Goal: Complete application form: Complete application form

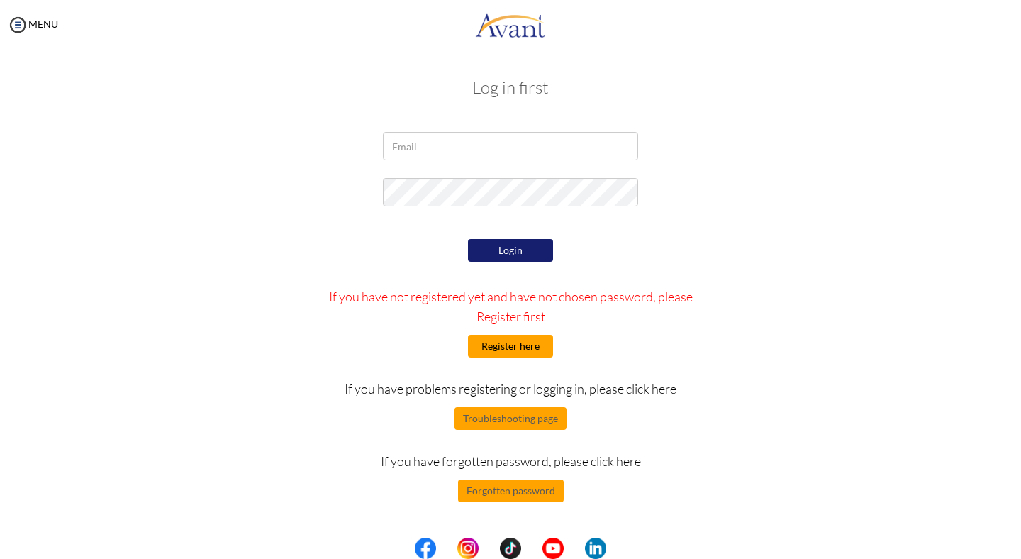
click at [488, 340] on button "Register here" at bounding box center [510, 346] width 85 height 23
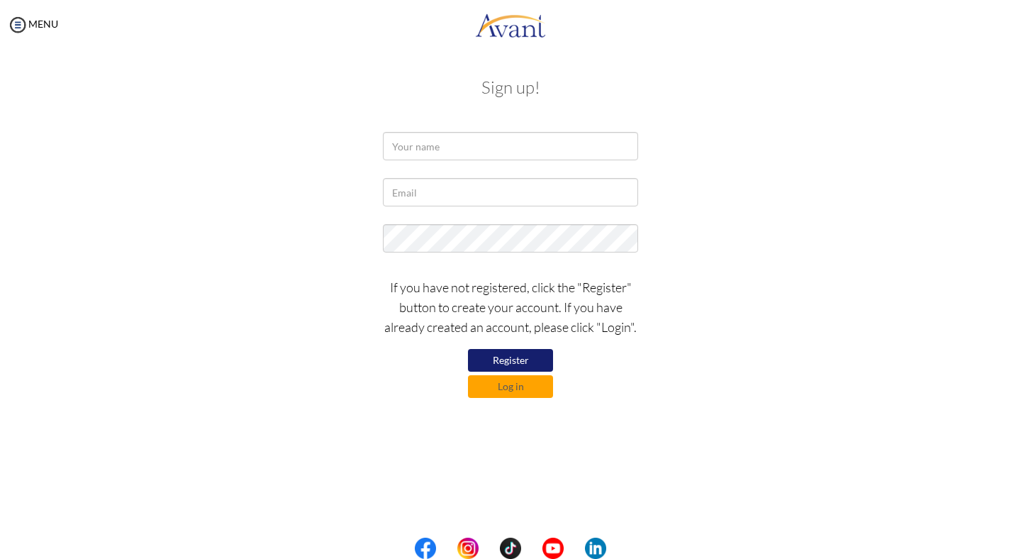
click at [447, 129] on div "Sign up! If you have not registered, click the "Register" button to create your…" at bounding box center [510, 236] width 829 height 345
click at [450, 138] on input "text" at bounding box center [510, 146] width 255 height 28
type input "Rizalyn Quindipan"
click at [481, 196] on input "text" at bounding box center [510, 192] width 255 height 28
type input "rizaanicasquindipan99@gmail.com"
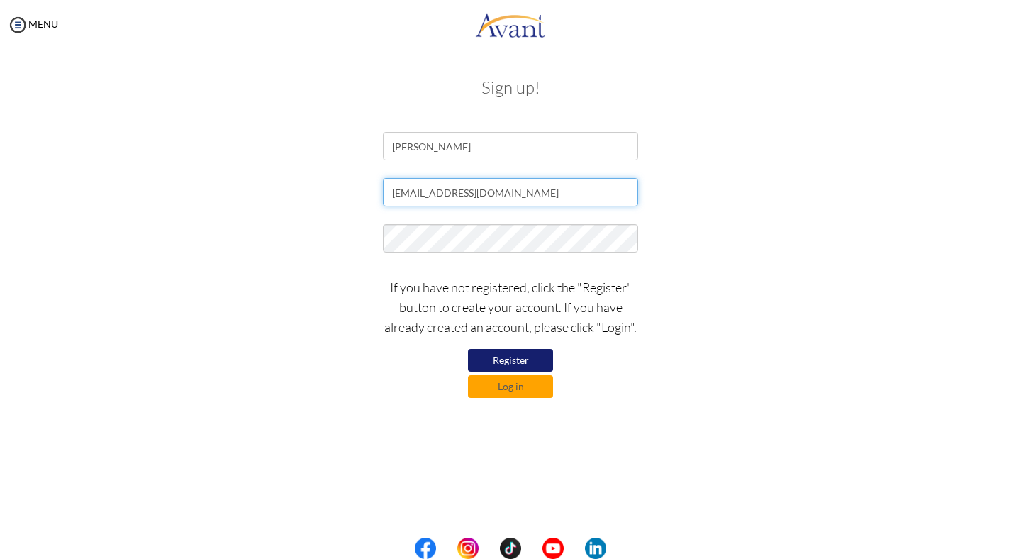
click at [515, 201] on input "rizaanicasquindipan99@gmail.com" at bounding box center [510, 192] width 255 height 28
click at [542, 207] on div "rizaanicasquindipan99@gmail.com" at bounding box center [510, 195] width 276 height 35
click at [542, 195] on input "rizaanicasquindipan99@gmail.com" at bounding box center [510, 192] width 255 height 28
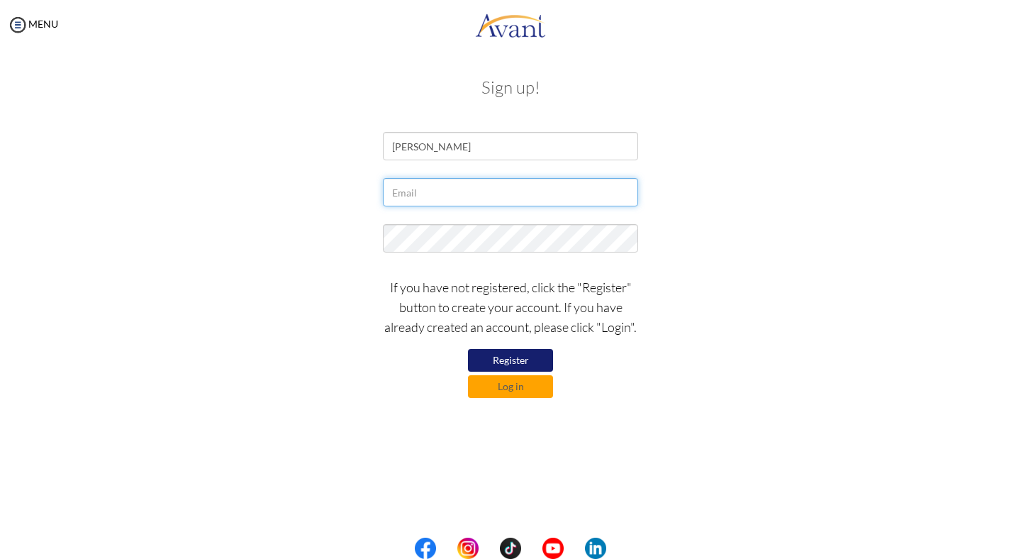
click at [542, 194] on input "text" at bounding box center [510, 192] width 255 height 28
type input "rizzaquindipan99@gmail.com"
click at [490, 368] on button "Register" at bounding box center [510, 360] width 85 height 23
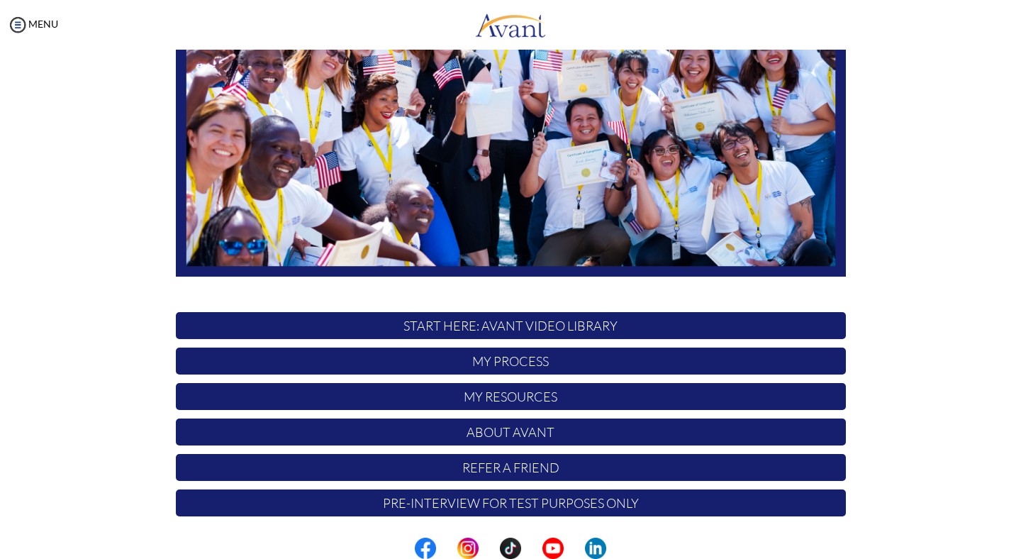
scroll to position [229, 0]
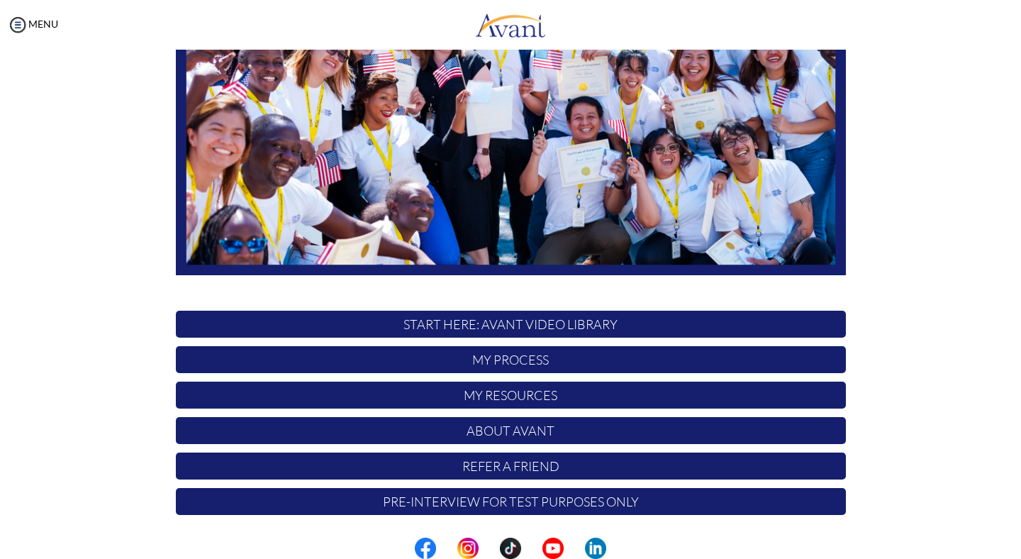
click at [462, 324] on p "START HERE: Avant Video Library" at bounding box center [511, 324] width 670 height 27
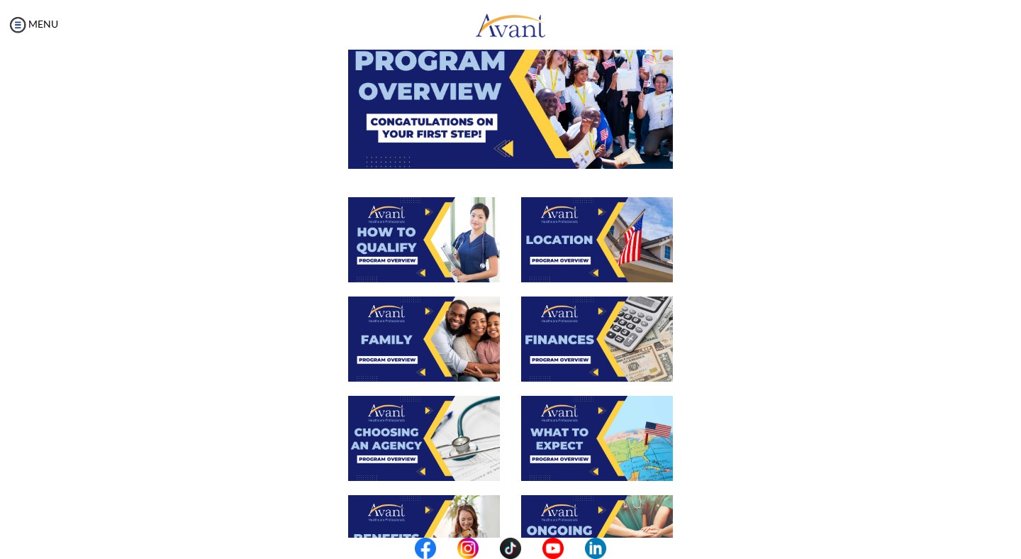
scroll to position [416, 0]
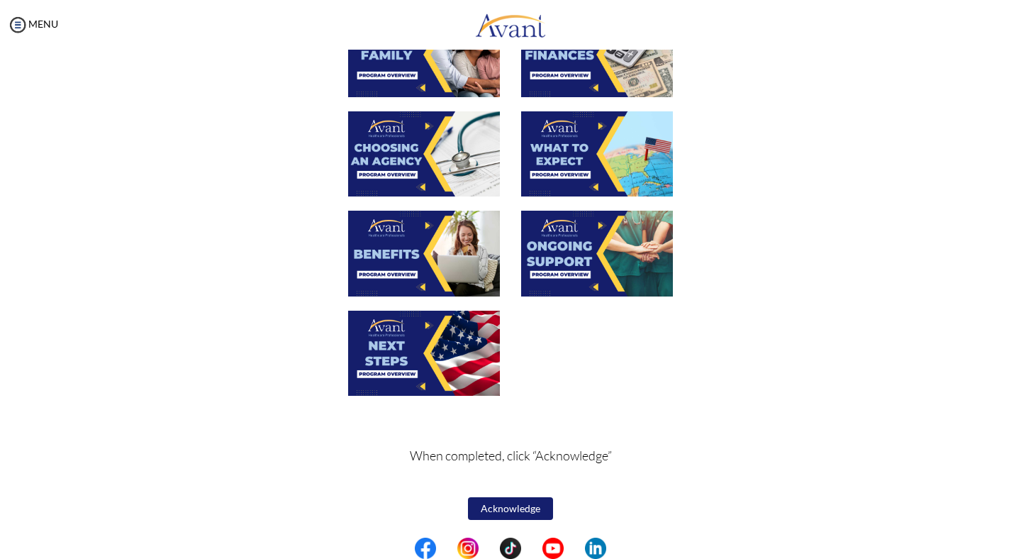
click at [576, 247] on img at bounding box center [597, 253] width 152 height 85
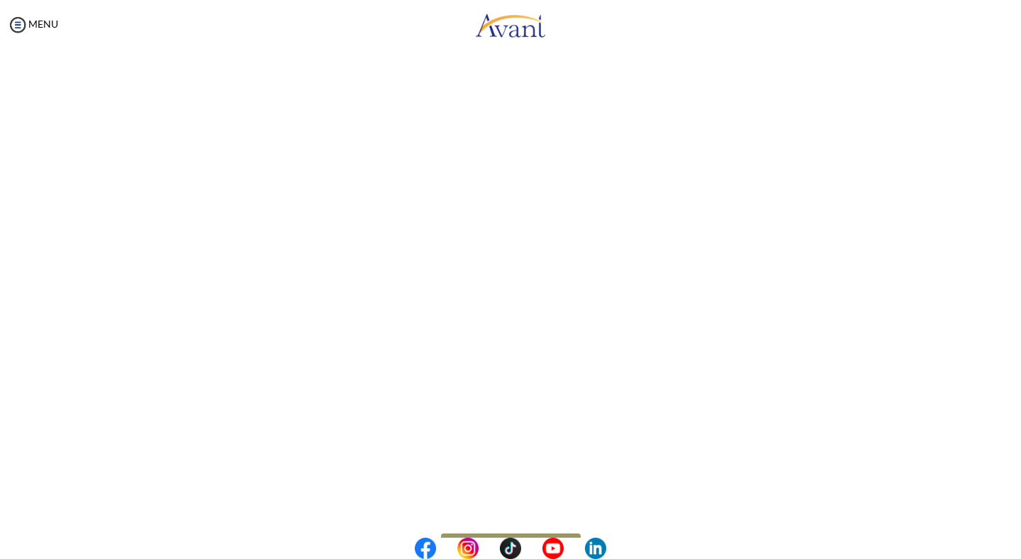
scroll to position [290, 0]
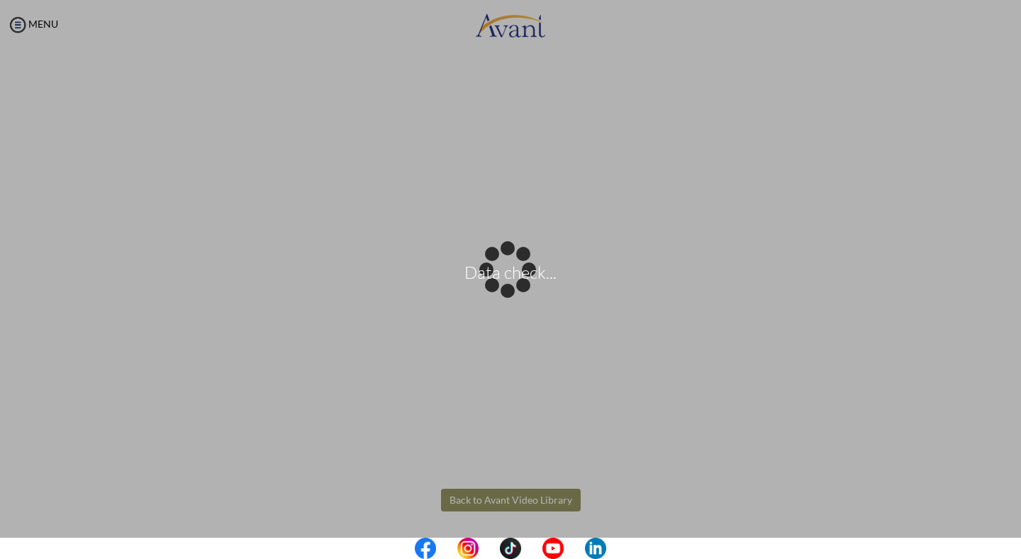
click at [543, 503] on body "Data check... Maintenance break. Please come back in 2 hours. MENU My Status Wh…" at bounding box center [510, 279] width 1021 height 559
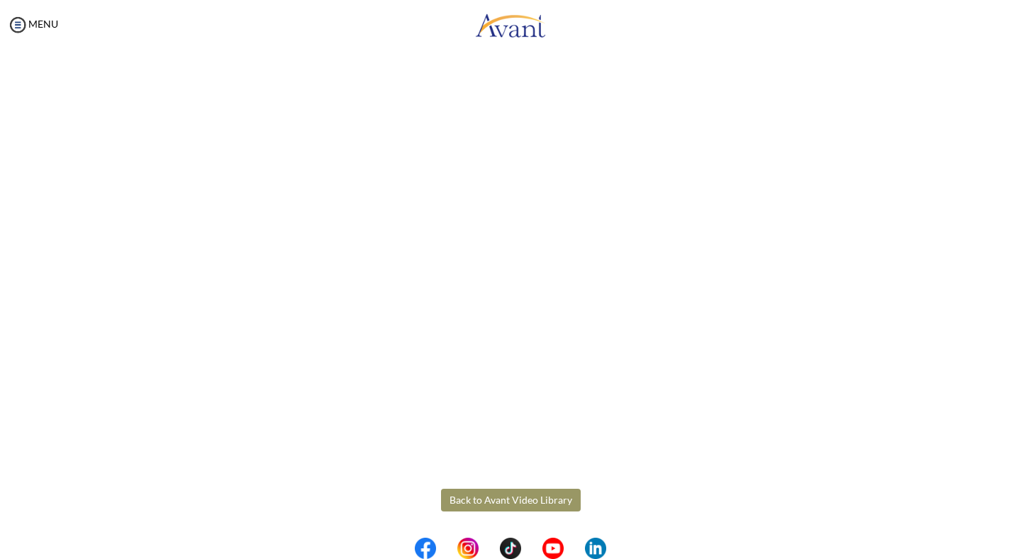
click at [465, 497] on button "Back to Avant Video Library" at bounding box center [511, 499] width 140 height 23
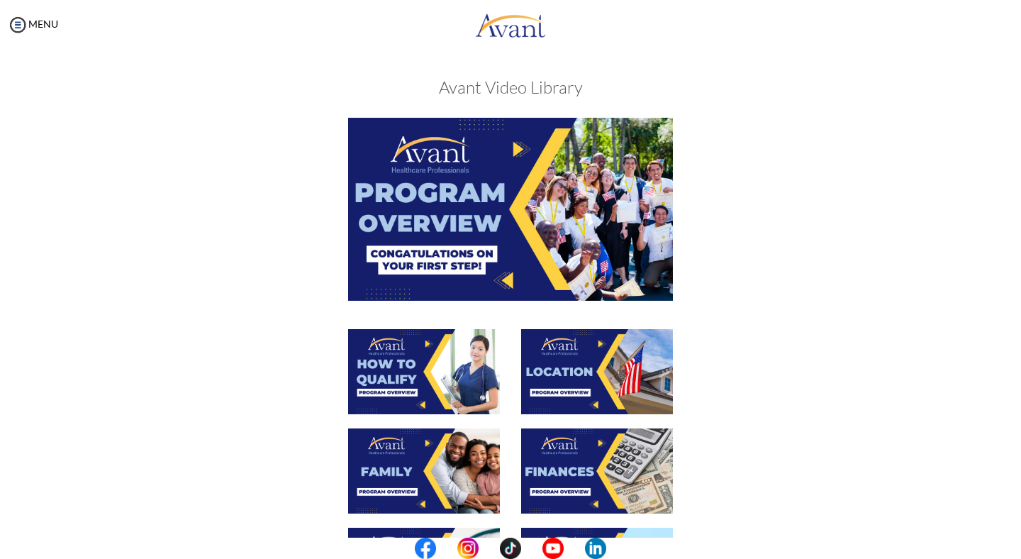
click at [442, 368] on img at bounding box center [424, 371] width 152 height 85
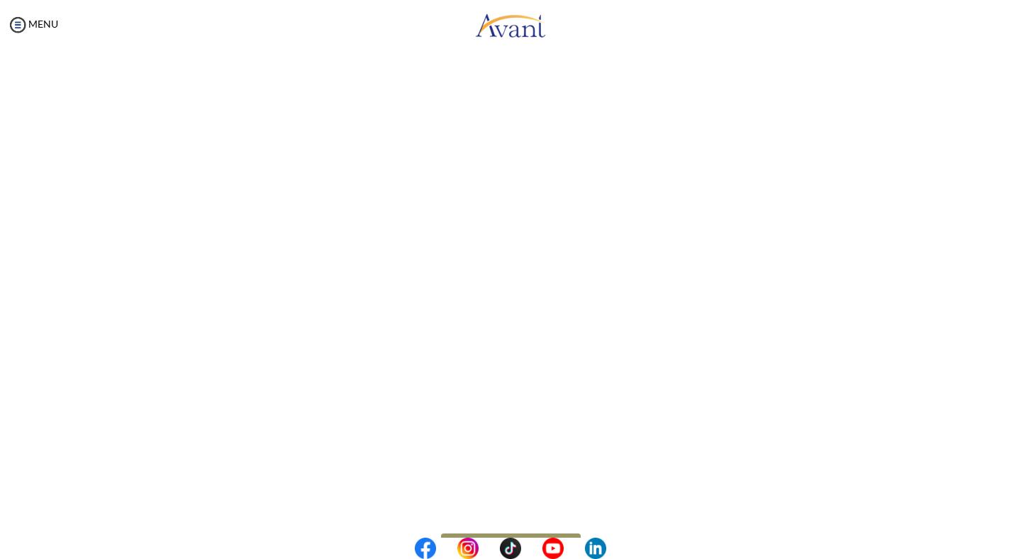
scroll to position [138, 0]
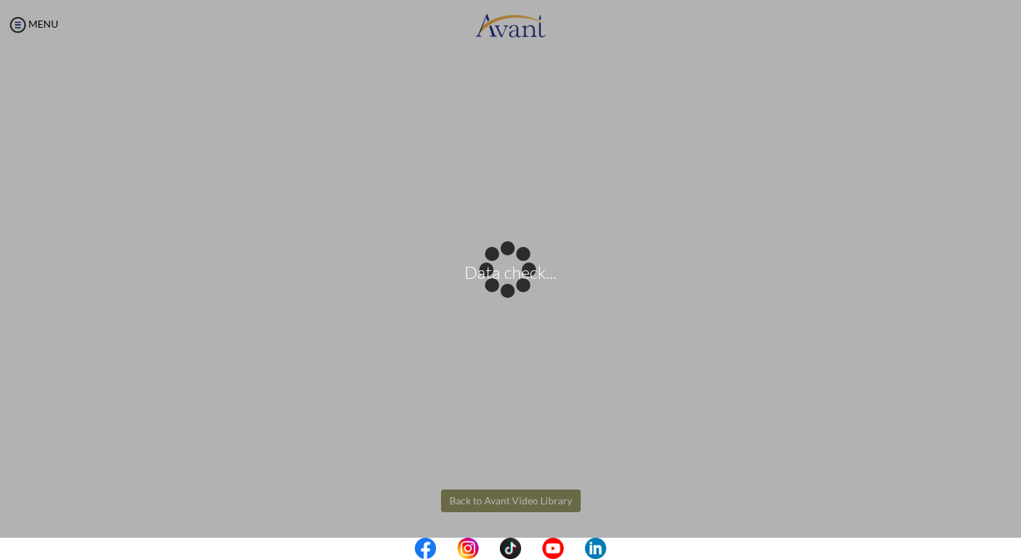
click at [491, 491] on body "Data check... Maintenance break. Please come back in 2 hours. MENU My Status Wh…" at bounding box center [510, 279] width 1021 height 559
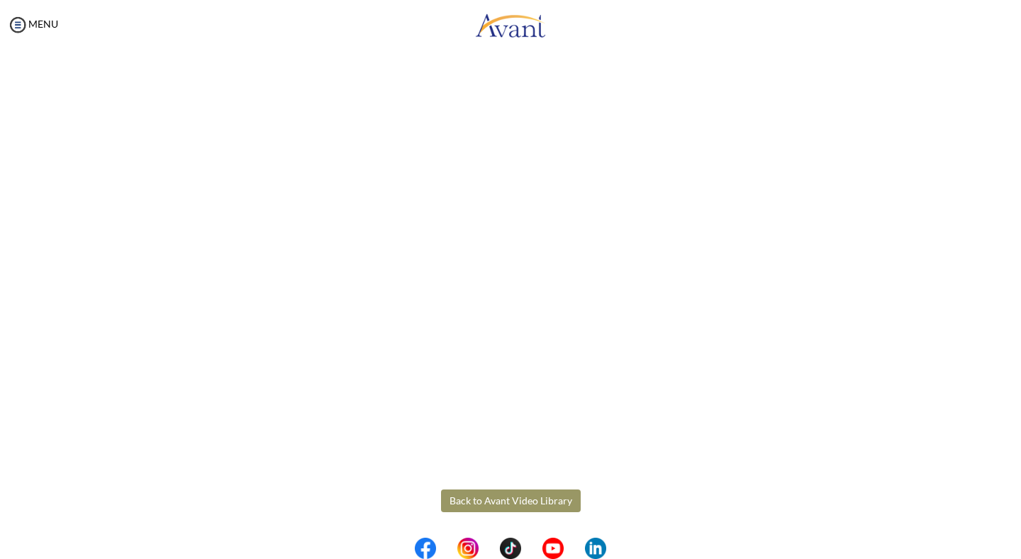
click at [493, 505] on button "Back to Avant Video Library" at bounding box center [511, 500] width 140 height 23
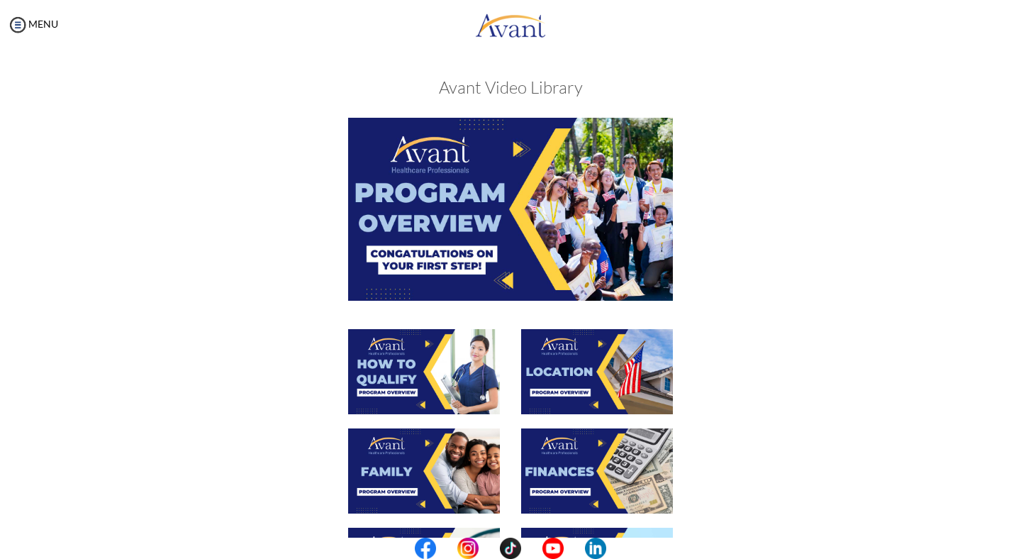
click at [561, 357] on img at bounding box center [597, 371] width 152 height 85
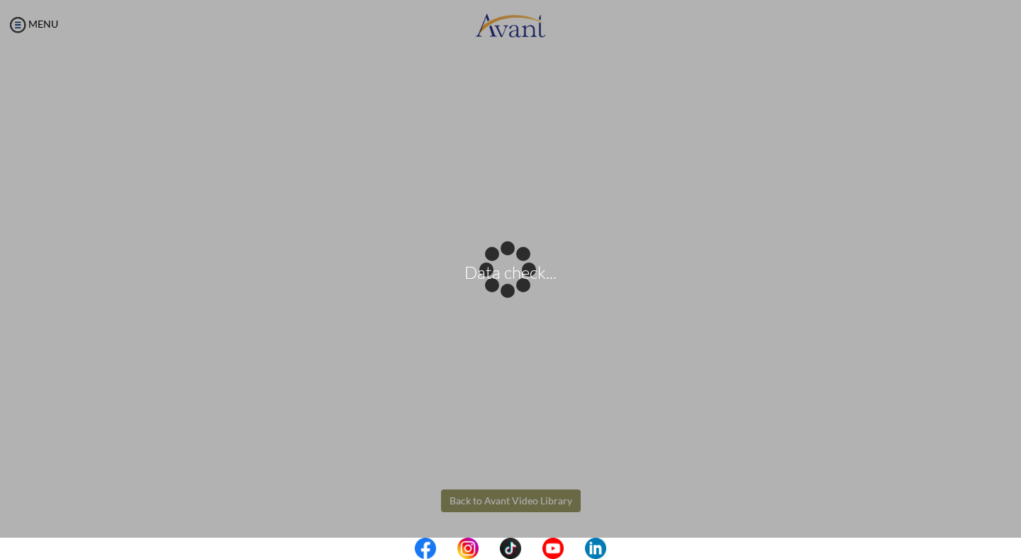
click at [474, 508] on body "Data check... Maintenance break. Please come back in 2 hours. MENU My Status Wh…" at bounding box center [510, 279] width 1021 height 559
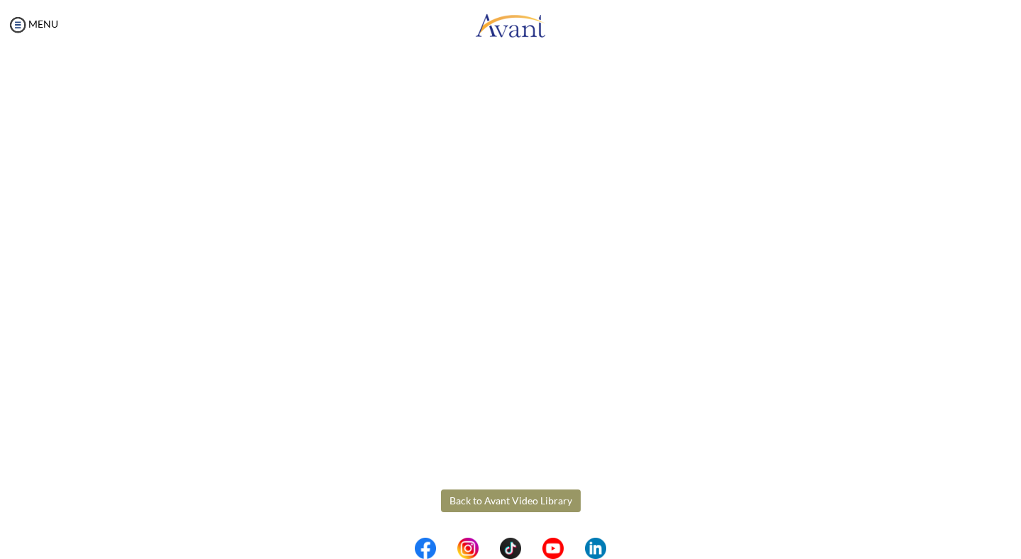
click at [463, 498] on button "Back to Avant Video Library" at bounding box center [511, 500] width 140 height 23
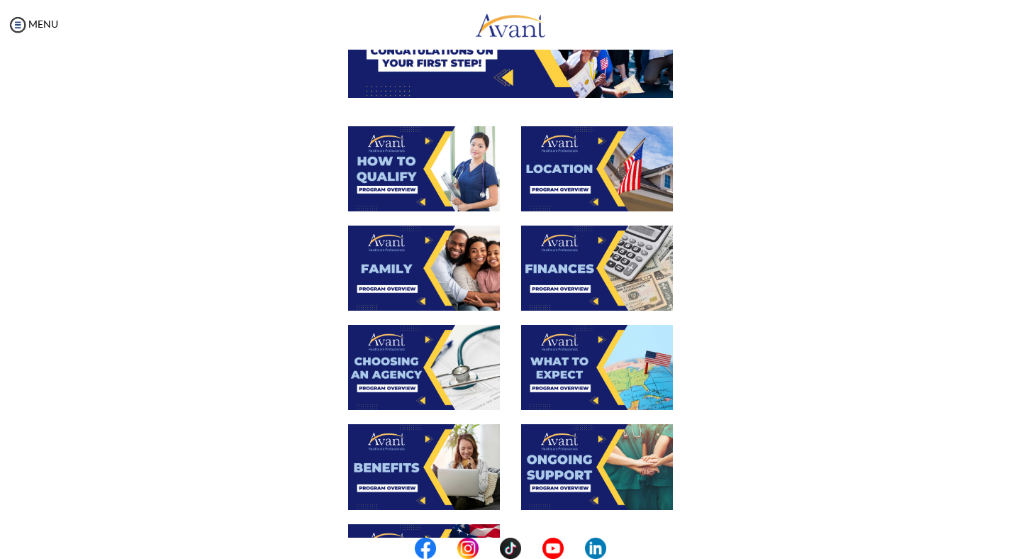
scroll to position [233, 0]
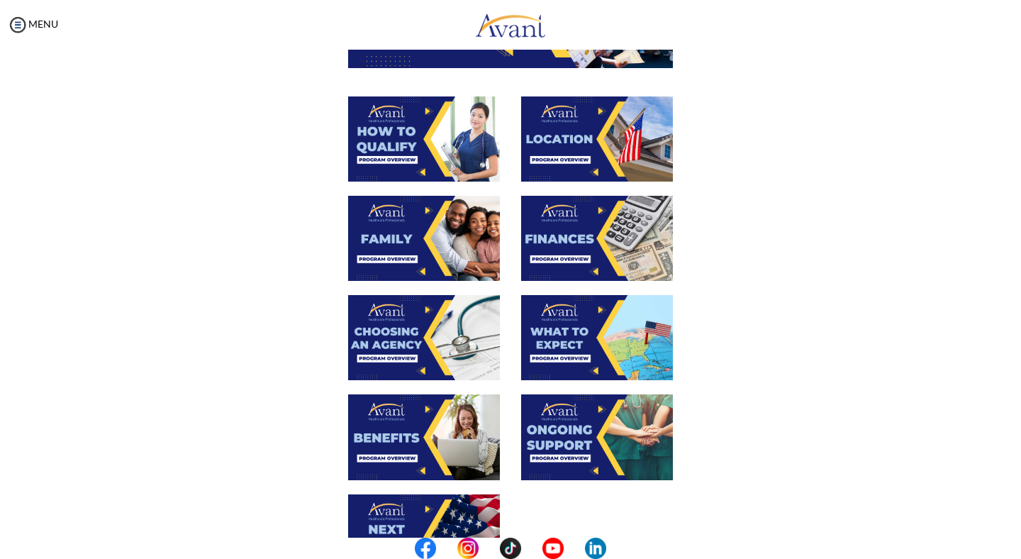
click at [423, 329] on img at bounding box center [424, 337] width 152 height 85
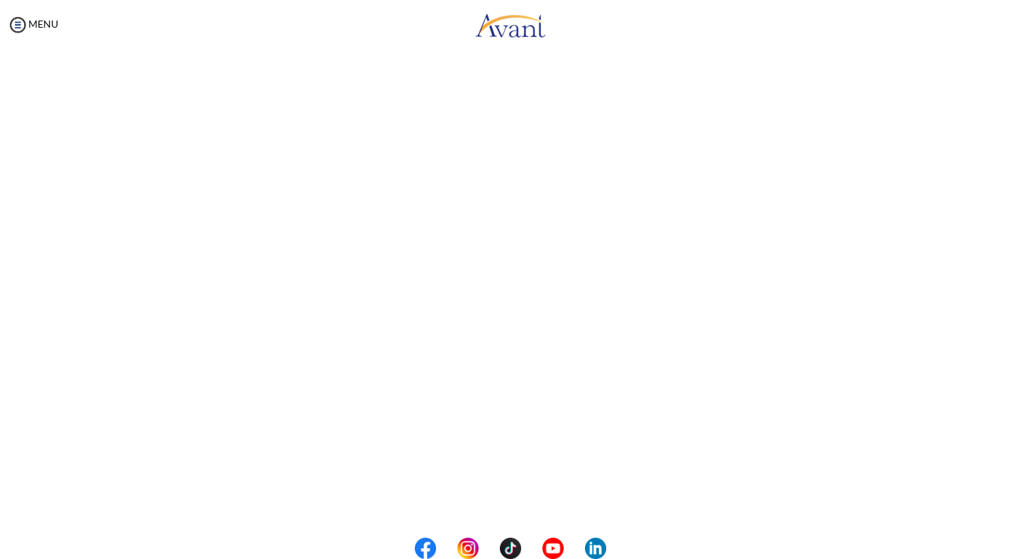
scroll to position [290, 0]
click at [493, 500] on body "Maintenance break. Please come back in 2 hours. MENU My Status What is the next…" at bounding box center [510, 279] width 1021 height 559
click at [498, 503] on button "Back to Avant Video Library" at bounding box center [511, 499] width 140 height 23
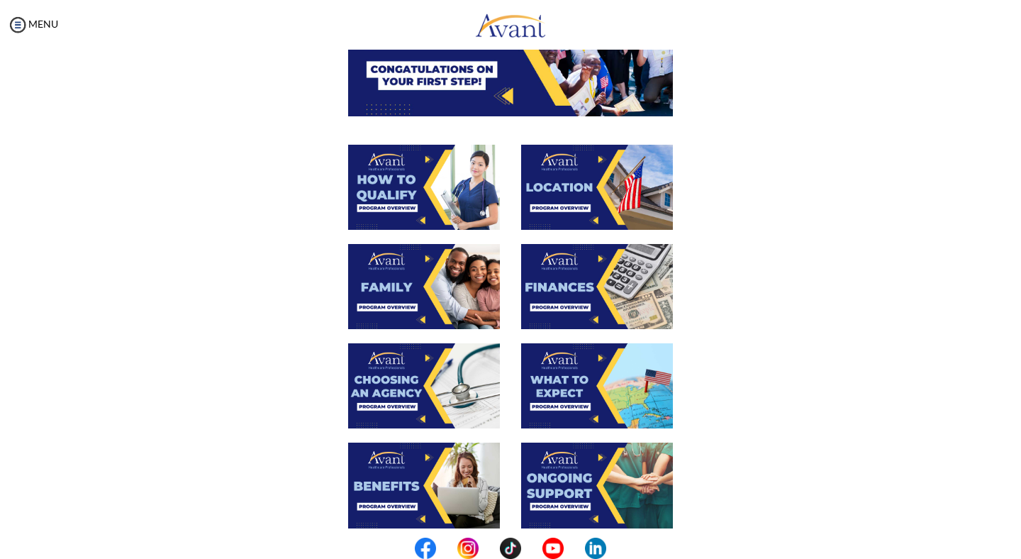
scroll to position [188, 0]
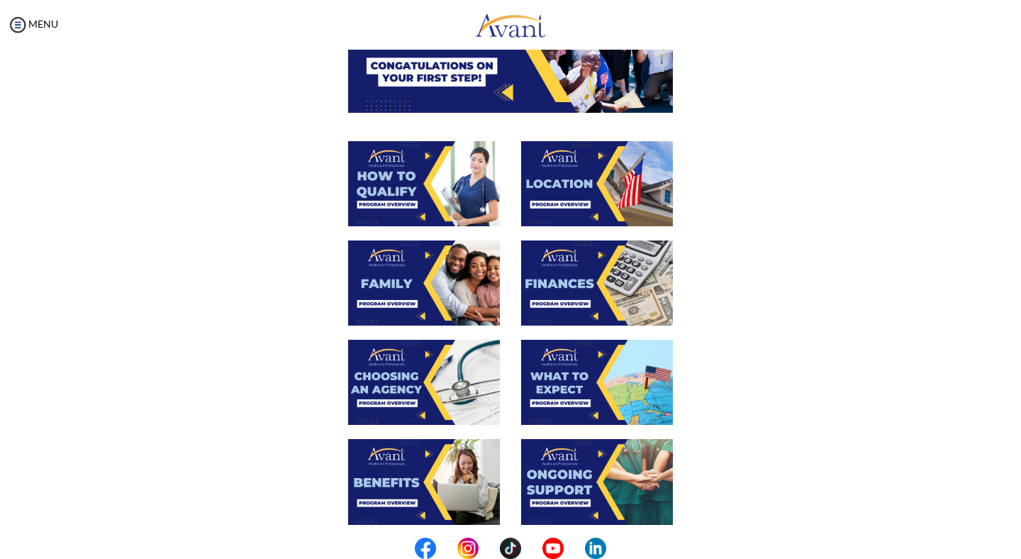
click at [588, 270] on img at bounding box center [597, 282] width 152 height 85
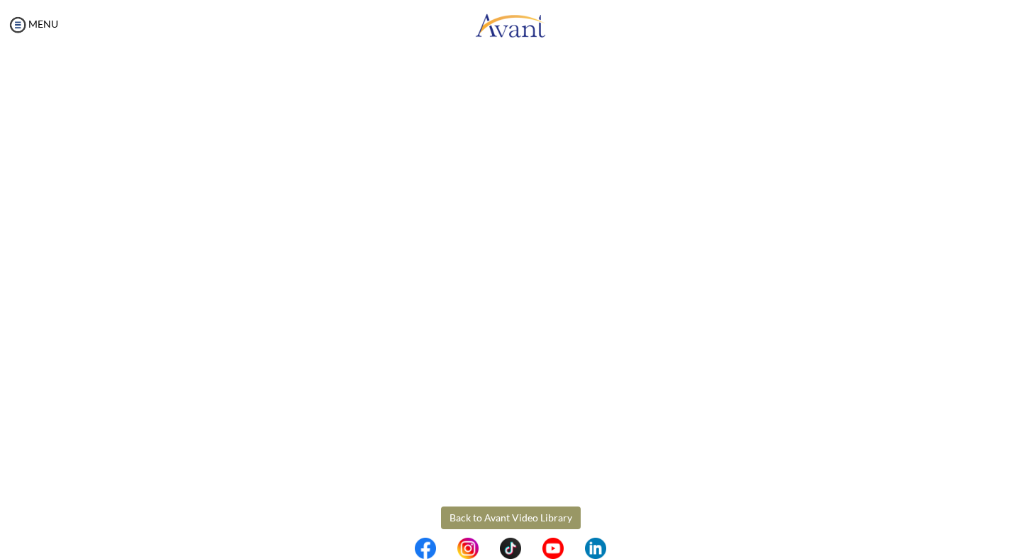
scroll to position [138, 0]
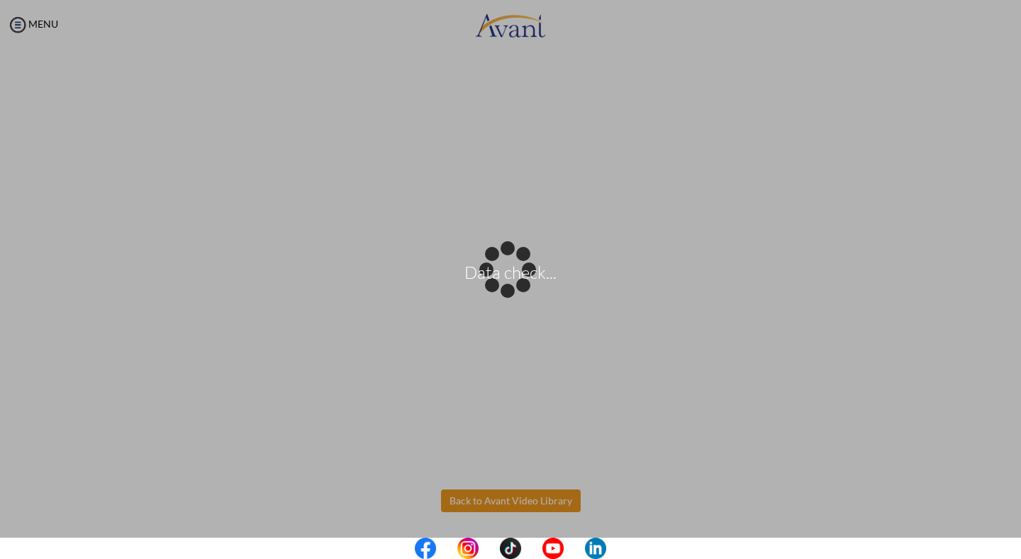
click at [474, 494] on body "Data check... Maintenance break. Please come back in 2 hours. MENU My Status Wh…" at bounding box center [510, 279] width 1021 height 559
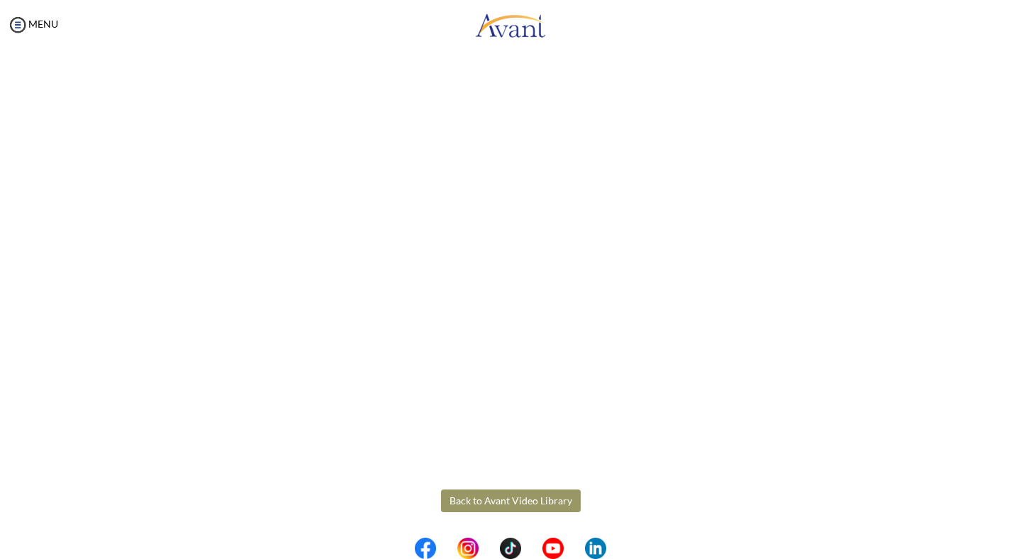
click at [485, 495] on button "Back to Avant Video Library" at bounding box center [511, 500] width 140 height 23
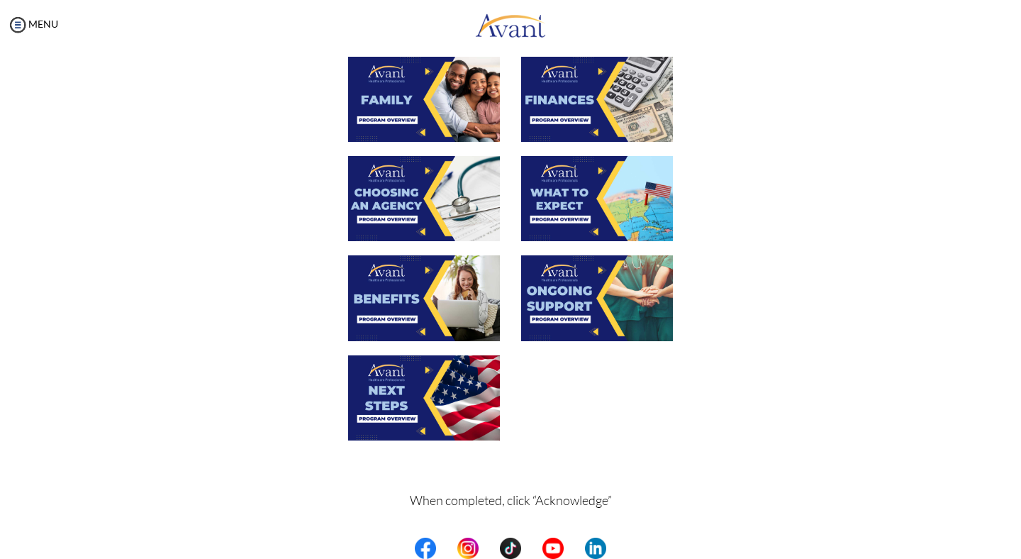
scroll to position [374, 0]
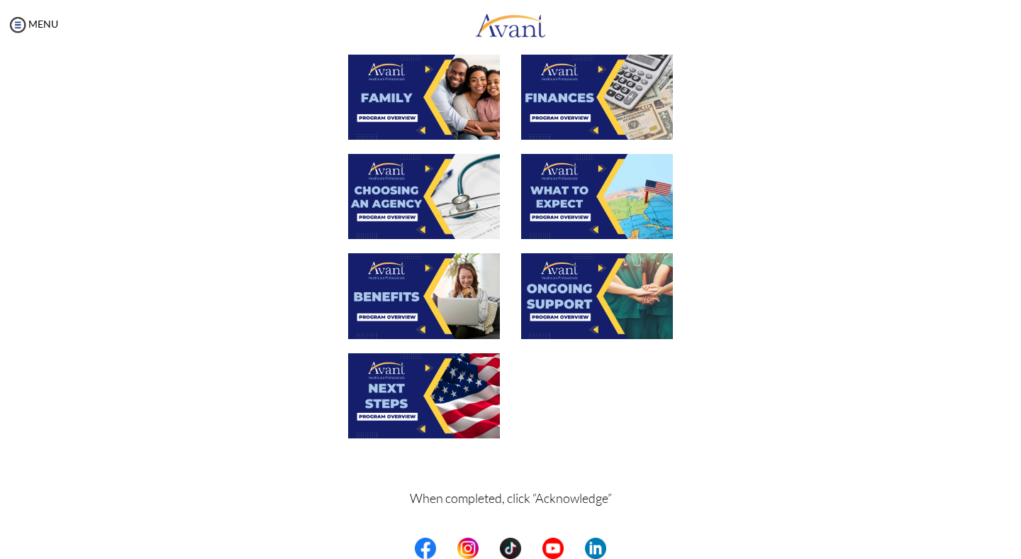
click at [436, 264] on img at bounding box center [424, 295] width 152 height 85
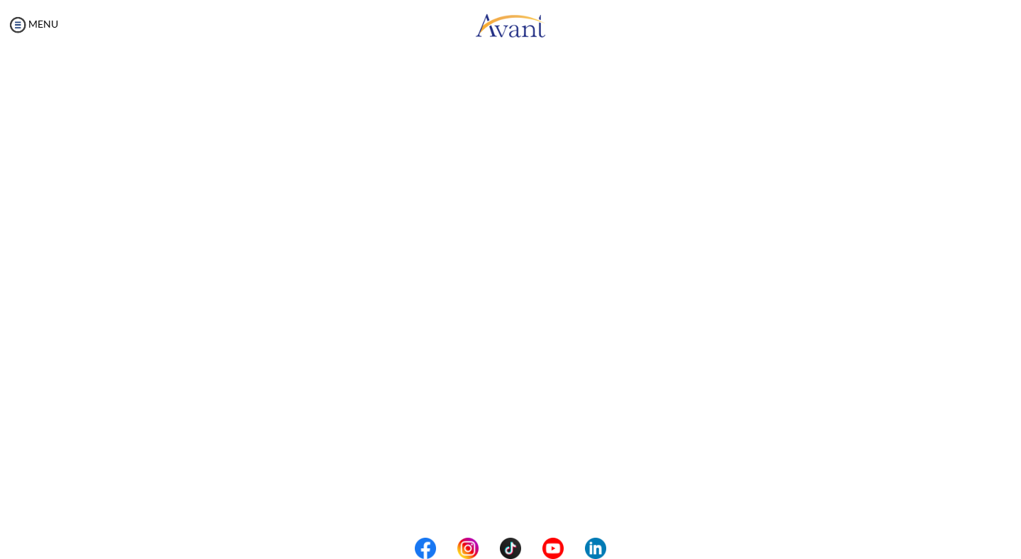
scroll to position [290, 0]
click at [552, 491] on body "Maintenance break. Please come back in 2 hours. MENU My Status What is the next…" at bounding box center [510, 279] width 1021 height 559
click at [522, 504] on button "Back to Avant Video Library" at bounding box center [511, 499] width 140 height 23
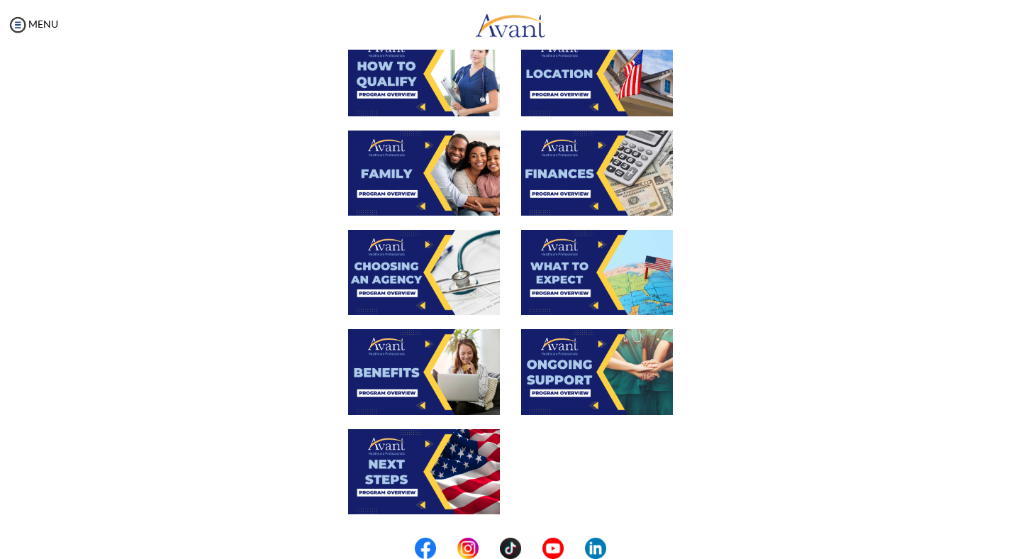
scroll to position [416, 0]
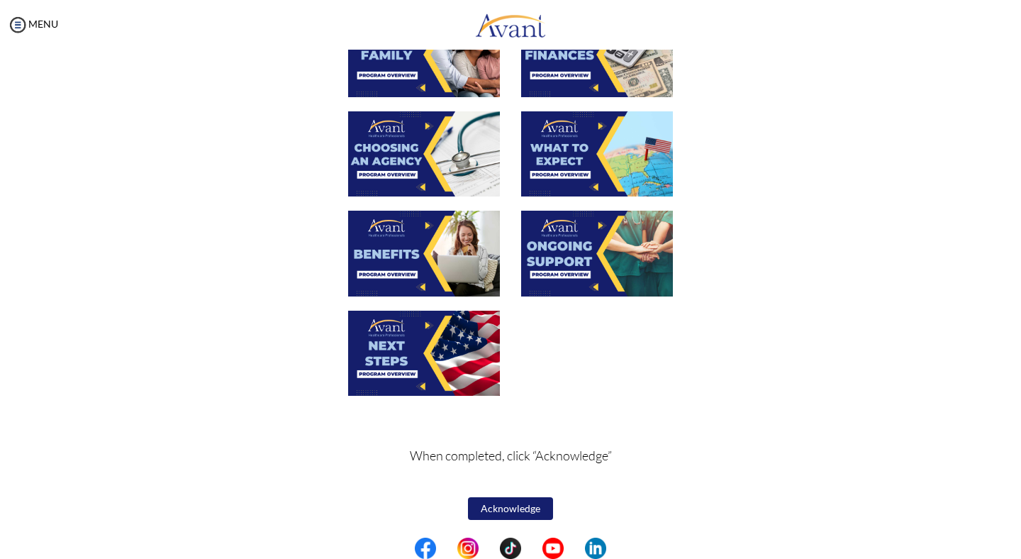
click at [508, 509] on button "Acknowledge" at bounding box center [510, 508] width 85 height 23
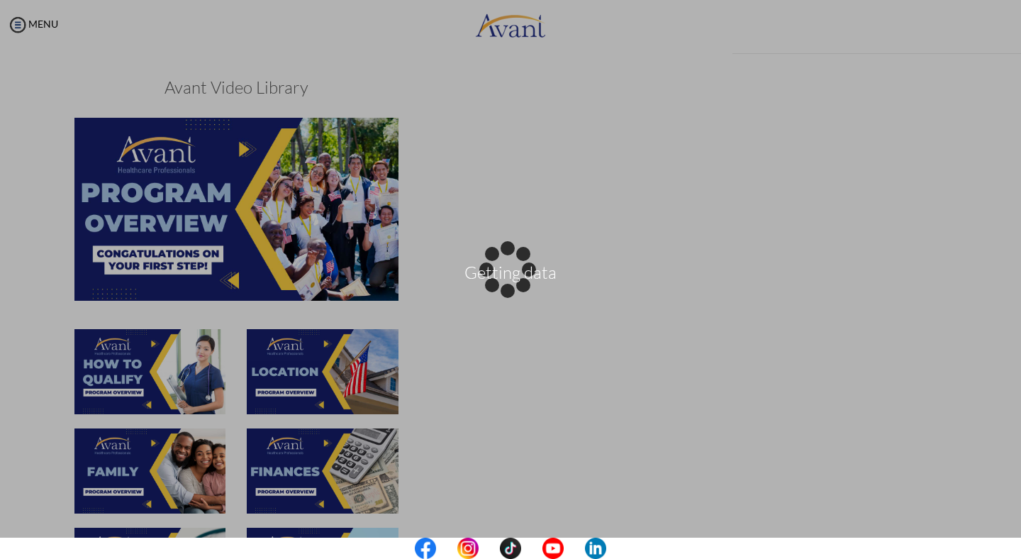
scroll to position [418, 0]
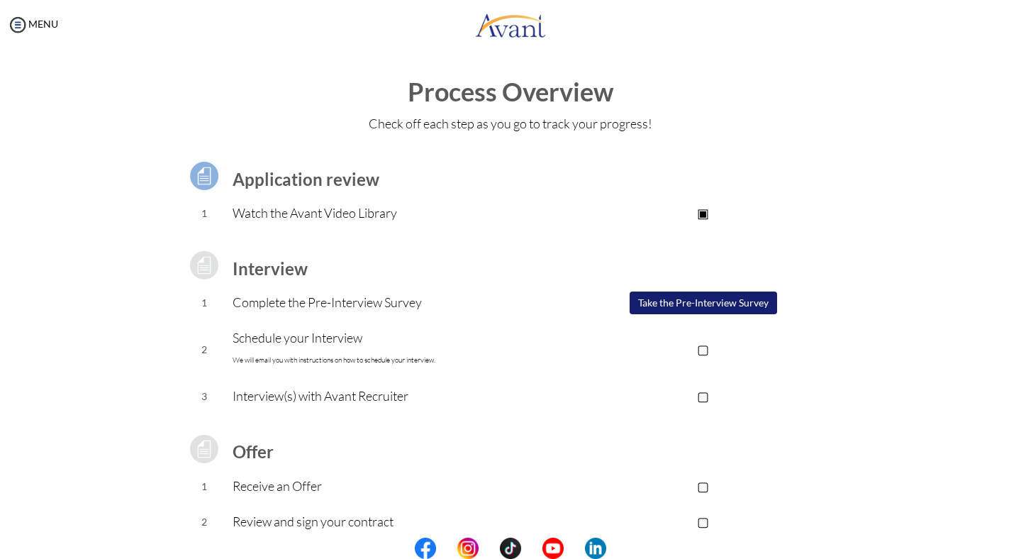
click at [705, 300] on button "Take the Pre-Interview Survey" at bounding box center [703, 302] width 147 height 23
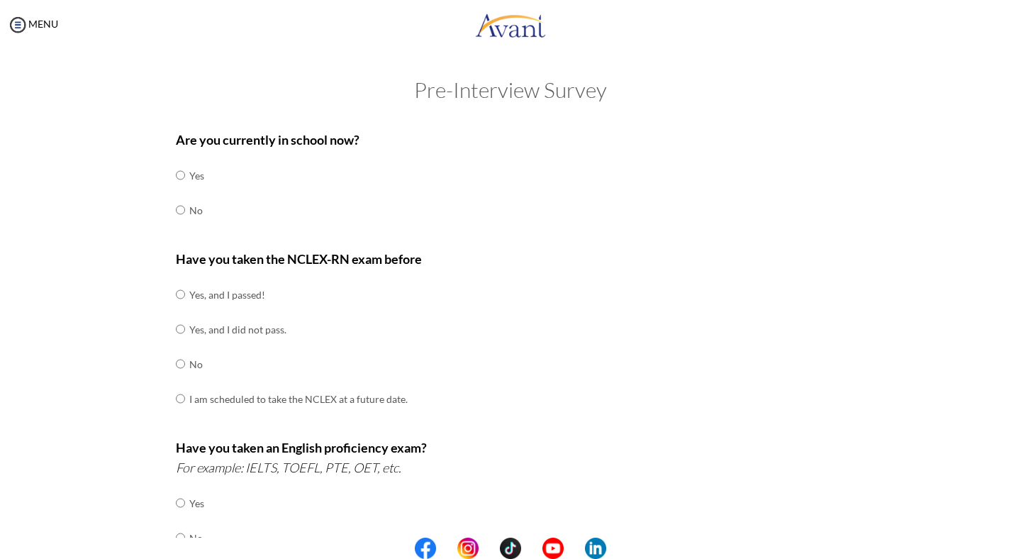
click at [186, 208] on td at bounding box center [187, 210] width 4 height 35
click at [195, 211] on td "No" at bounding box center [196, 210] width 15 height 35
click at [189, 362] on td "No" at bounding box center [298, 364] width 218 height 35
click at [180, 308] on input "radio" at bounding box center [180, 294] width 9 height 28
radio input "true"
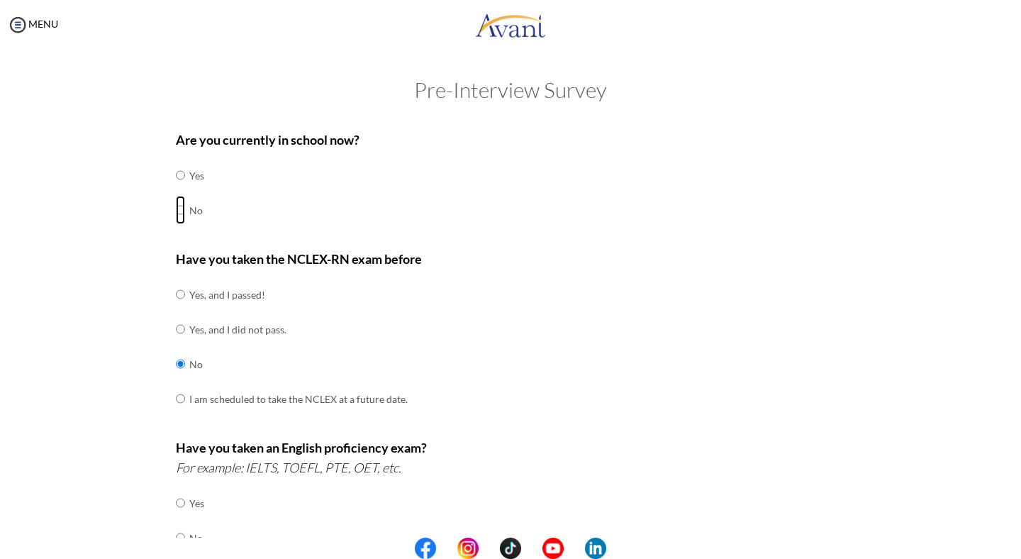
click at [179, 189] on input "radio" at bounding box center [180, 175] width 9 height 28
radio input "true"
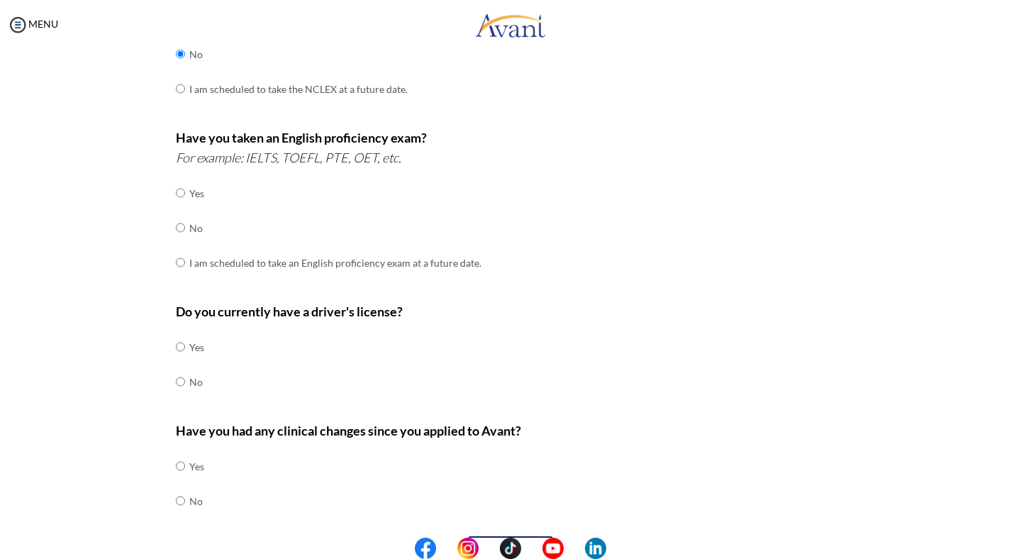
scroll to position [323, 0]
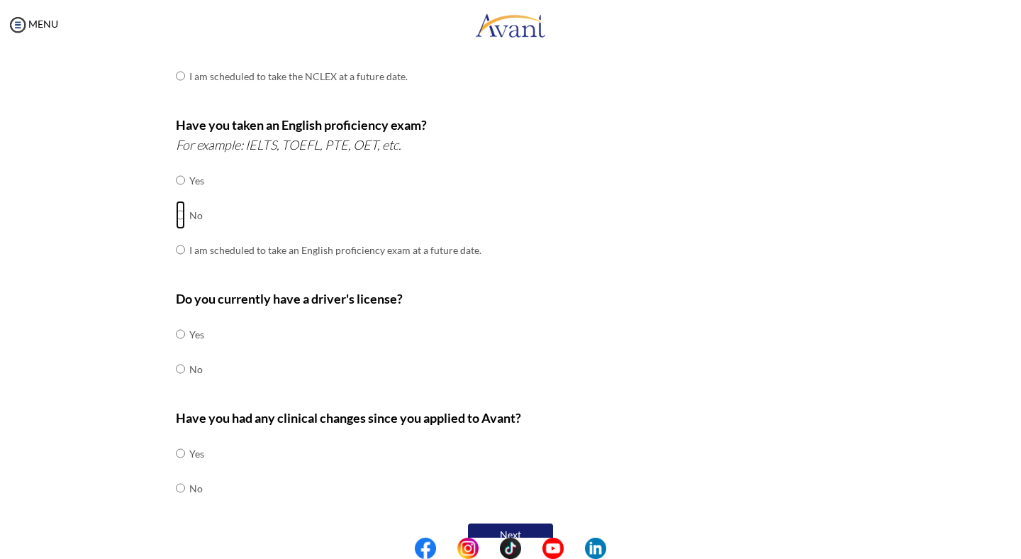
click at [181, 194] on input "radio" at bounding box center [180, 180] width 9 height 28
radio input "true"
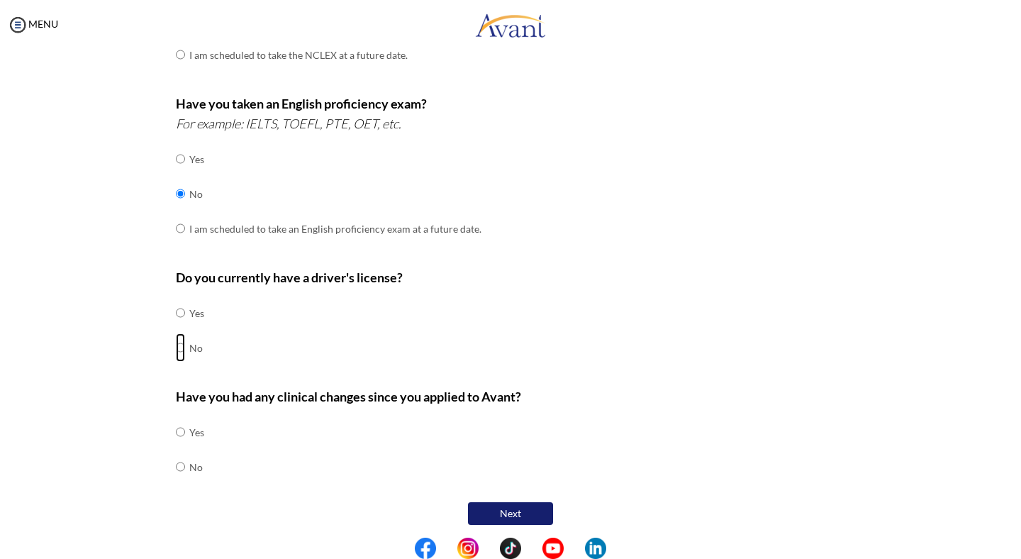
click at [181, 327] on input "radio" at bounding box center [180, 312] width 9 height 28
radio input "true"
click at [180, 430] on input "radio" at bounding box center [180, 432] width 9 height 28
radio input "true"
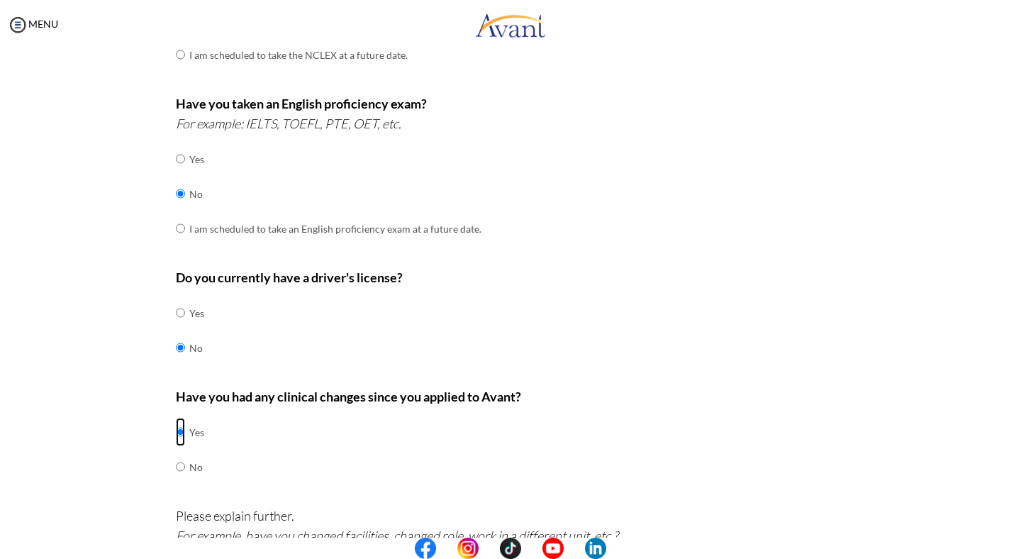
scroll to position [503, 0]
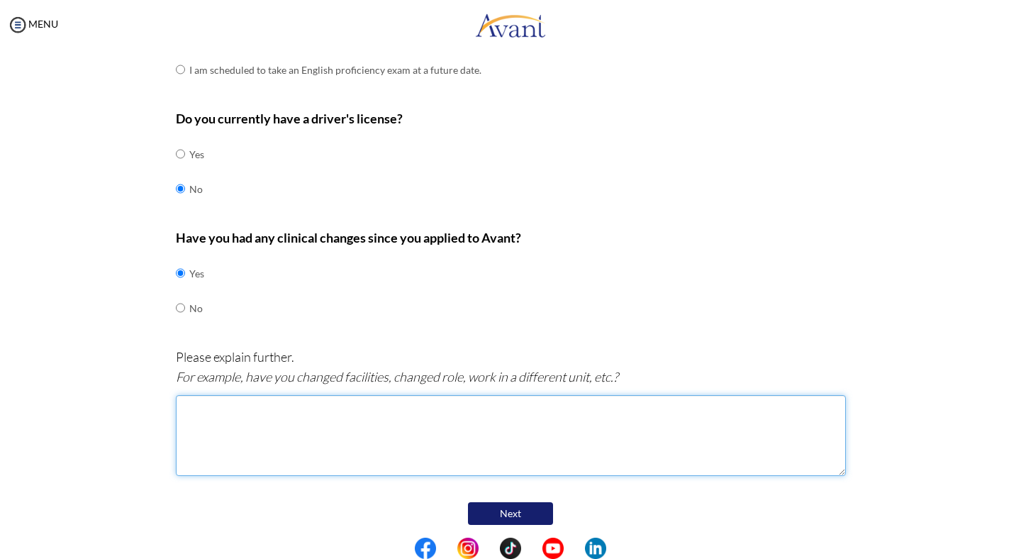
click at [403, 425] on textarea at bounding box center [511, 435] width 670 height 81
type textarea "I"
type textarea "U"
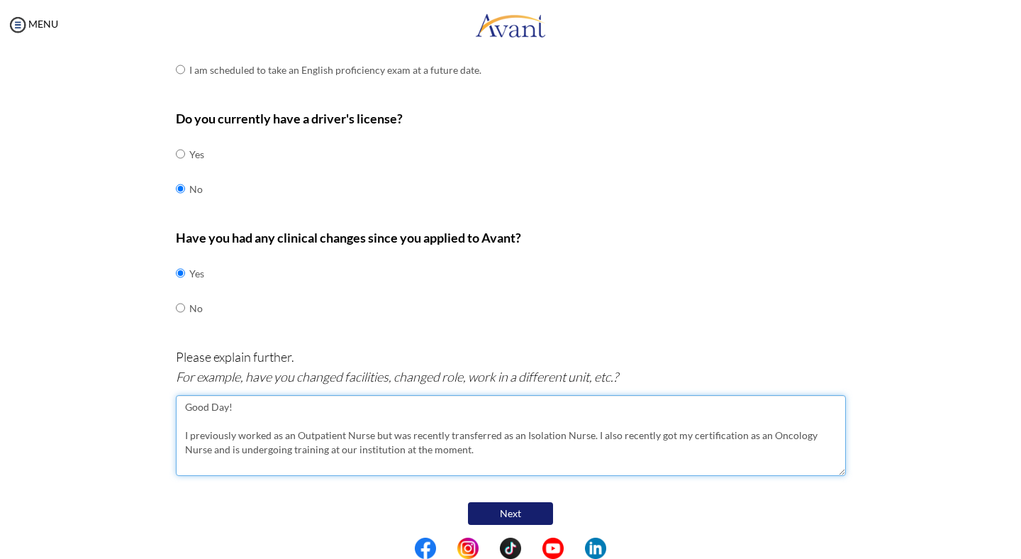
type textarea "Good Day! I previously worked as an Outpatient Nurse but was recently transferr…"
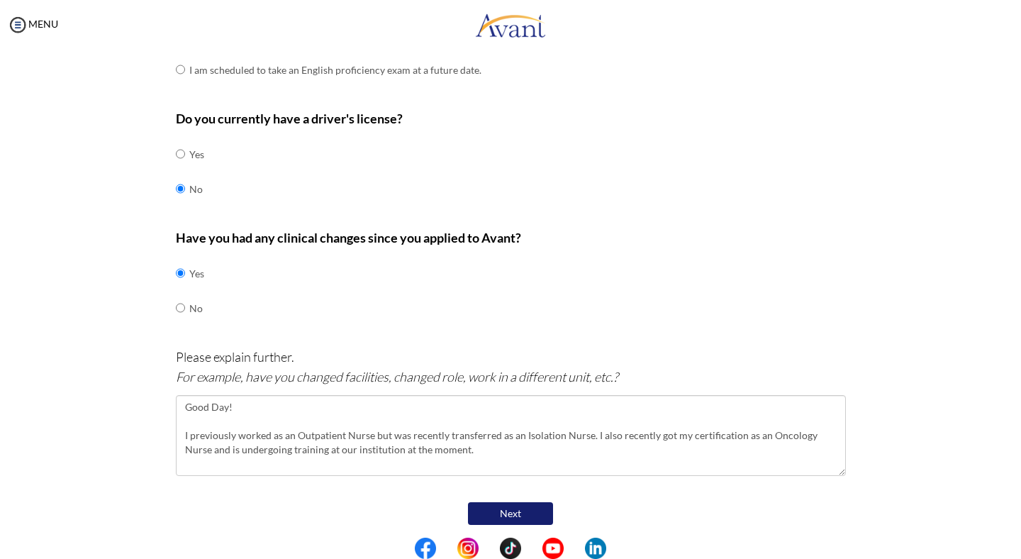
click at [484, 502] on button "Next" at bounding box center [510, 513] width 85 height 23
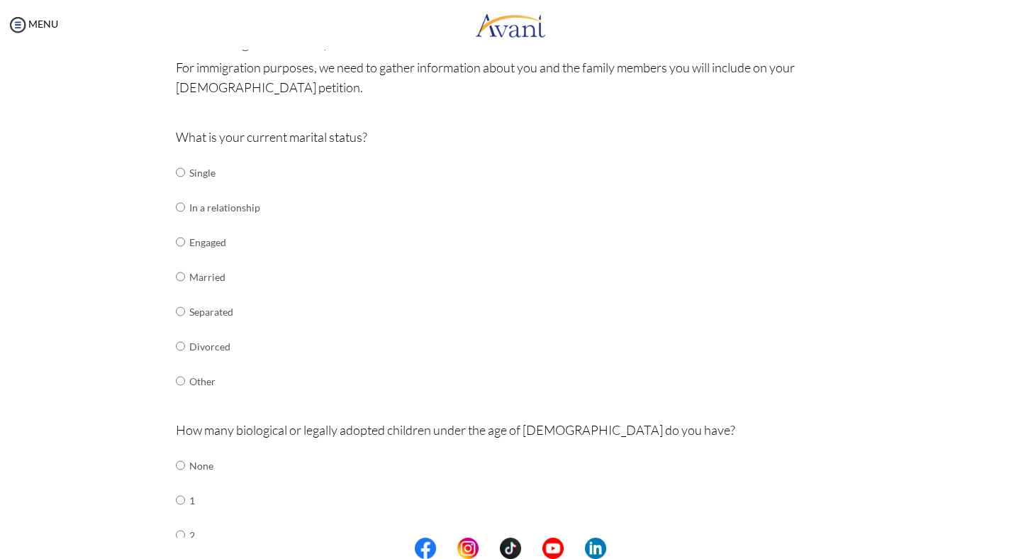
scroll to position [111, 0]
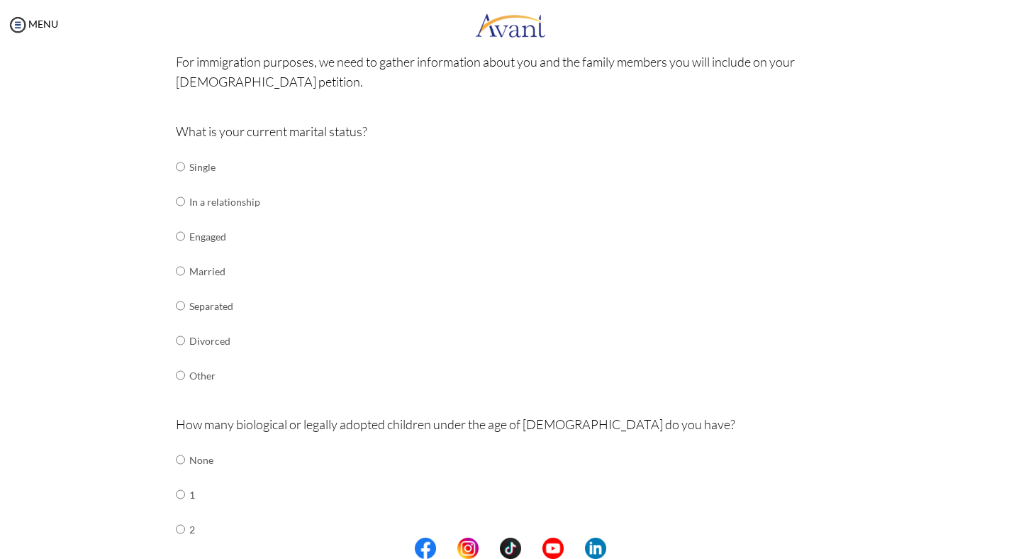
click at [201, 164] on td "Single" at bounding box center [224, 167] width 71 height 35
click at [185, 171] on td at bounding box center [187, 167] width 4 height 35
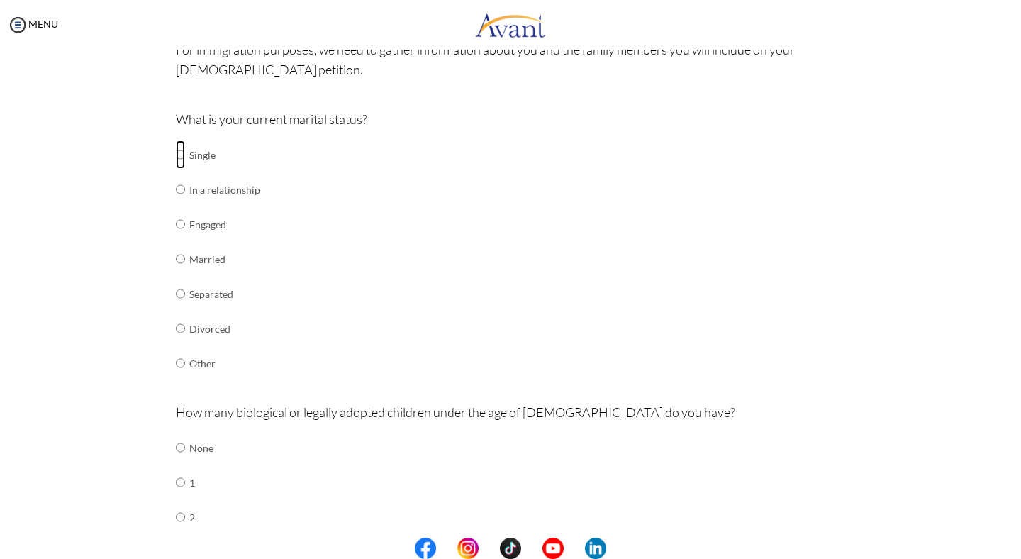
click at [182, 157] on input "radio" at bounding box center [180, 154] width 9 height 28
radio input "true"
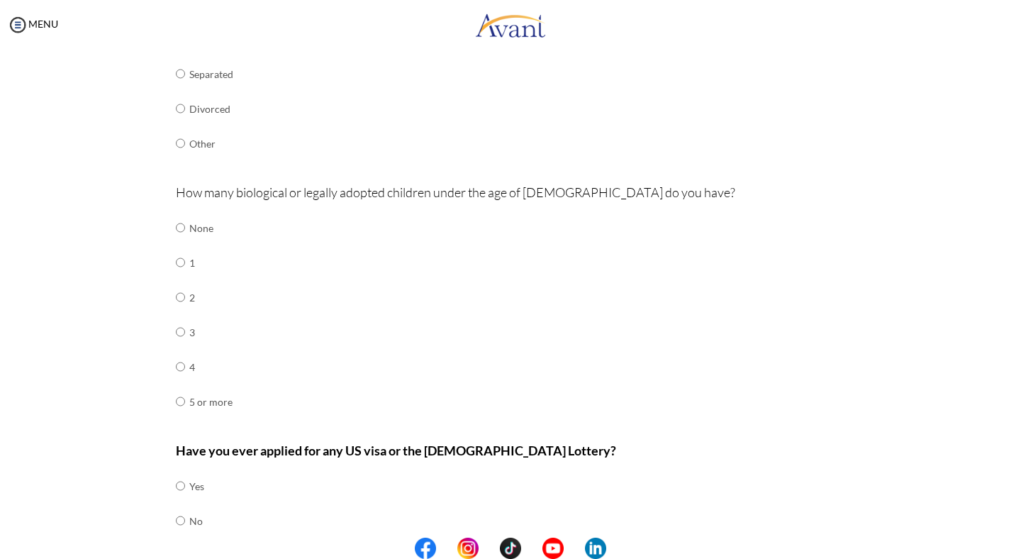
scroll to position [343, 0]
click at [189, 223] on td "None" at bounding box center [210, 227] width 43 height 35
click at [181, 224] on input "radio" at bounding box center [180, 227] width 9 height 28
radio input "true"
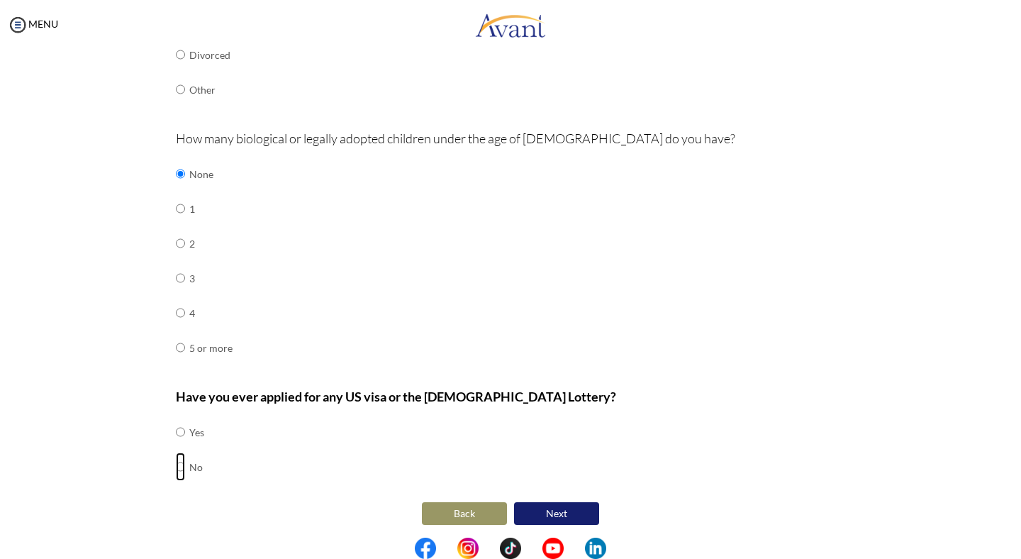
click at [180, 446] on input "radio" at bounding box center [180, 432] width 9 height 28
radio input "true"
click at [537, 502] on button "Next" at bounding box center [556, 513] width 85 height 23
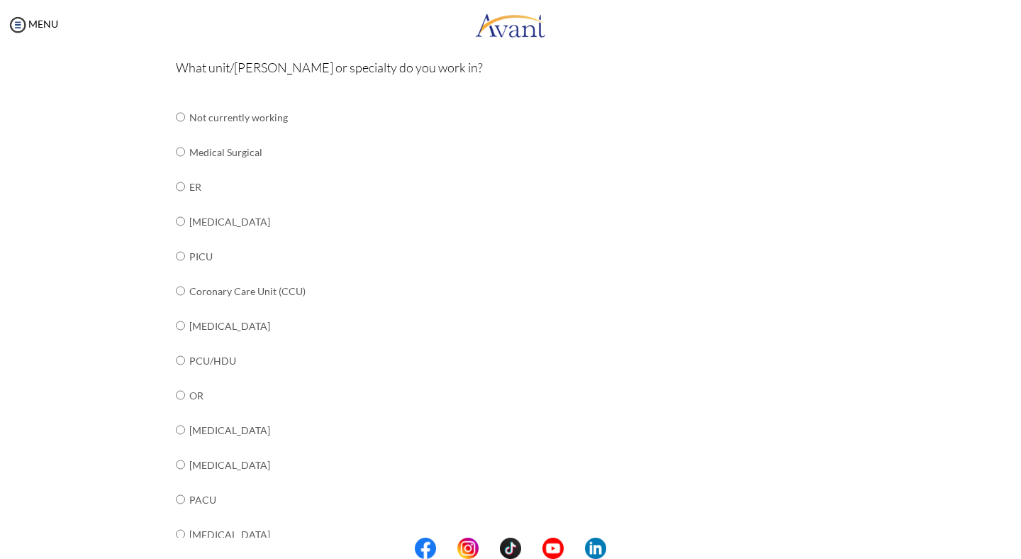
scroll to position [109, 0]
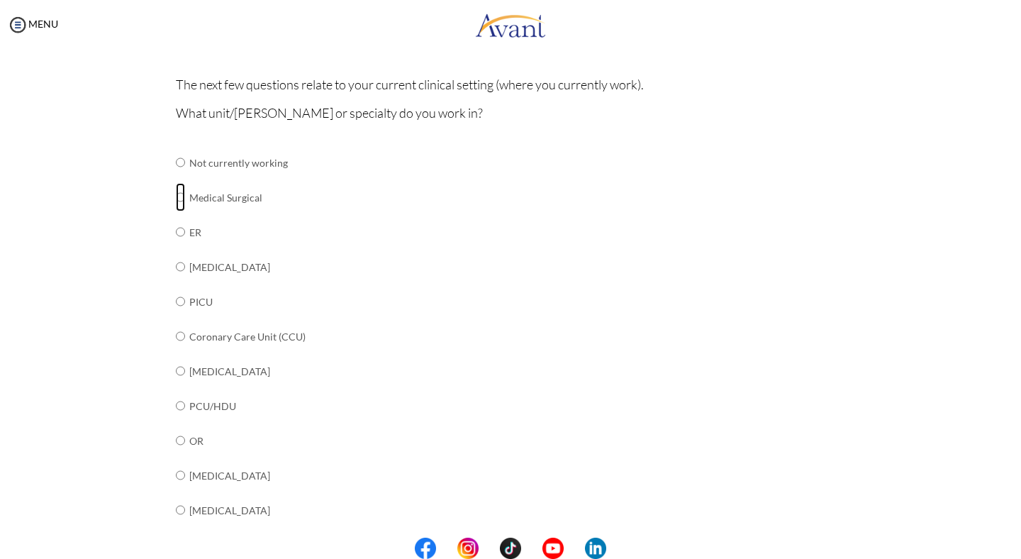
click at [181, 177] on input "radio" at bounding box center [180, 162] width 9 height 28
radio input "true"
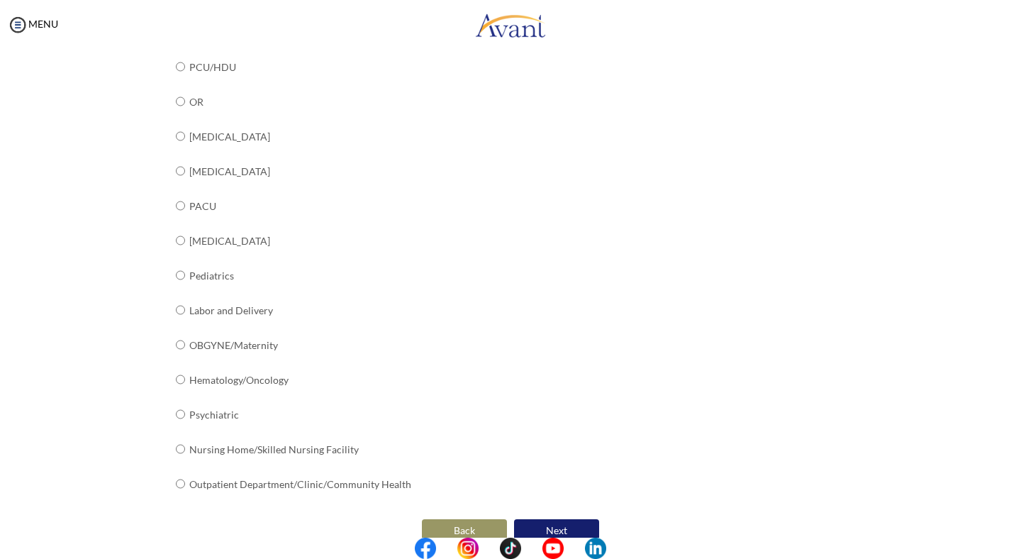
scroll to position [463, 0]
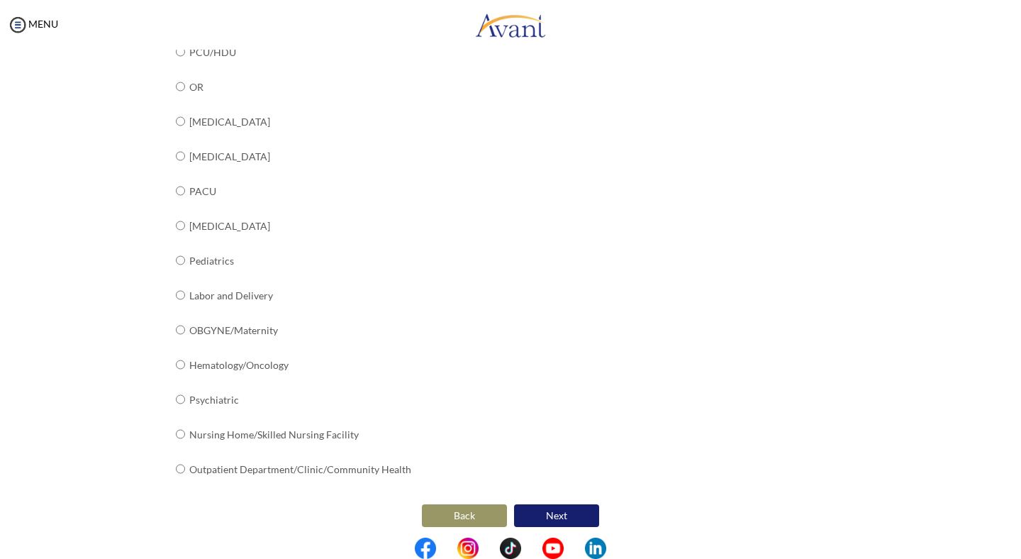
click at [543, 516] on button "Next" at bounding box center [556, 515] width 85 height 23
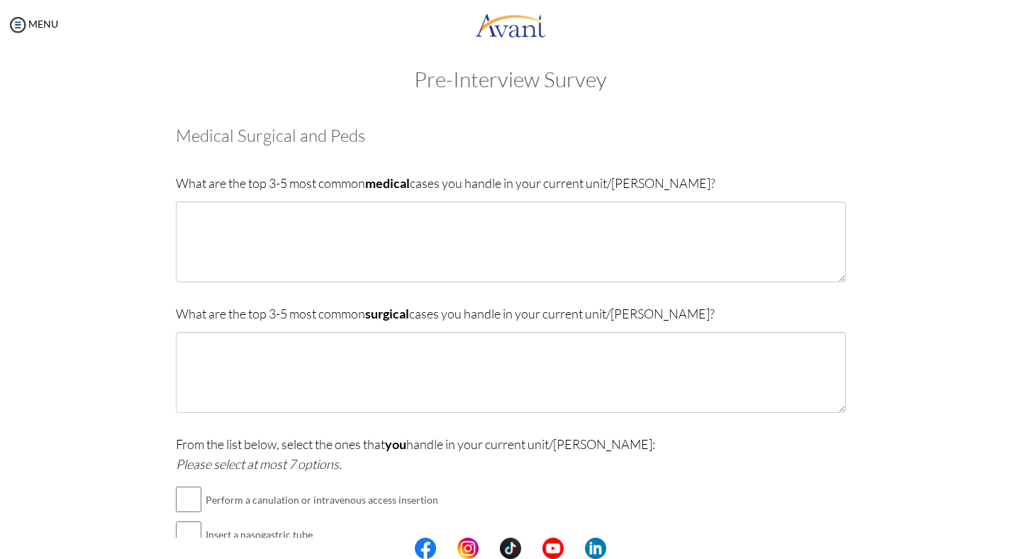
scroll to position [0, 0]
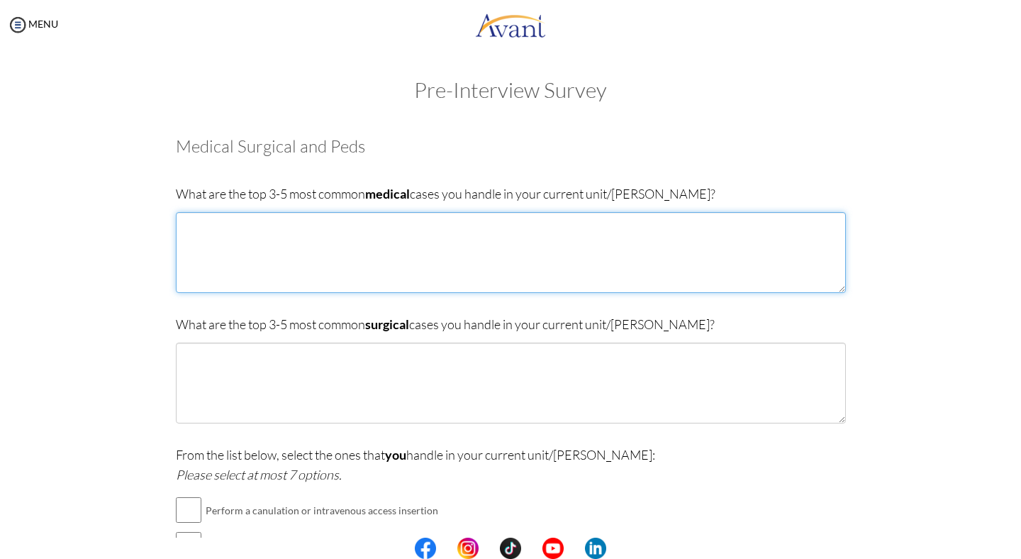
click at [243, 267] on textarea at bounding box center [511, 252] width 670 height 81
type textarea "-"
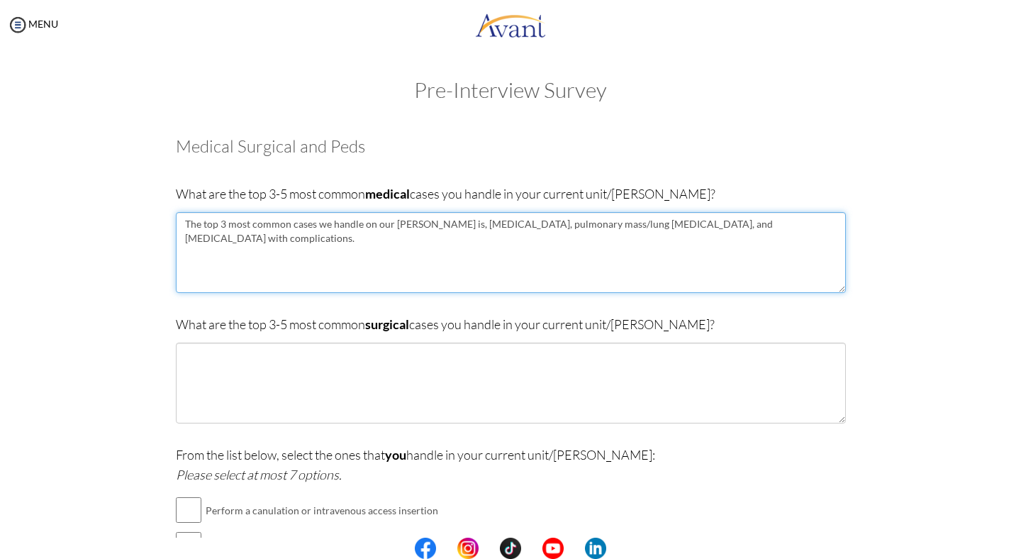
type textarea "The top 3 most common cases we handle on our ward is, pulmonary tuberculosis, p…"
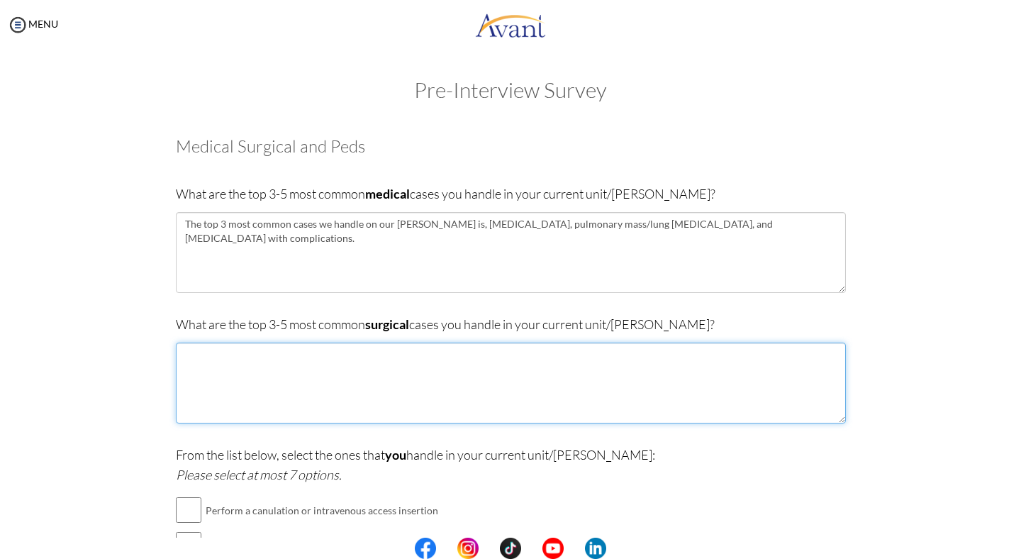
click at [362, 381] on textarea at bounding box center [511, 382] width 670 height 81
type textarea "The top 3 most common surgical cases we handle are"
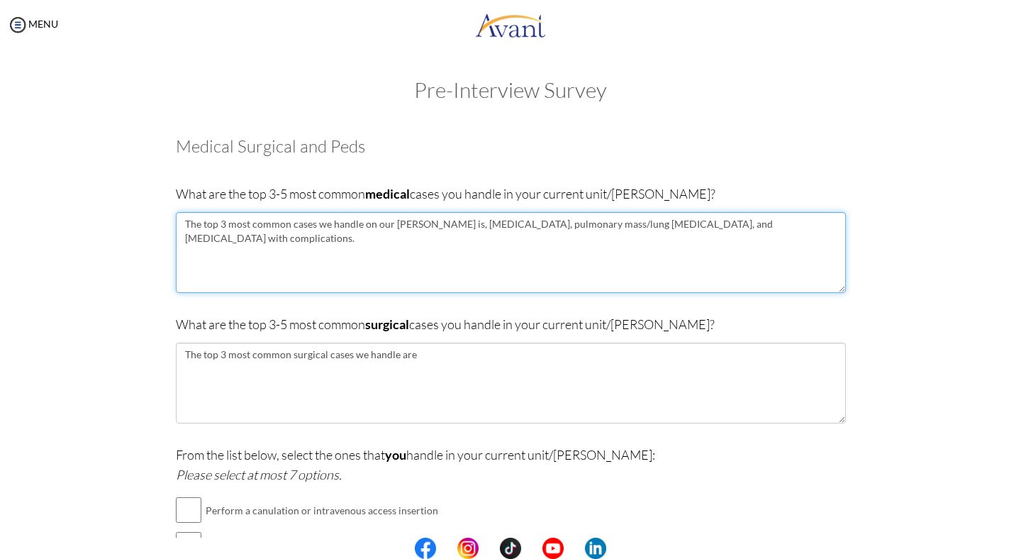
click at [423, 226] on textarea "The top 3 most common cases we handle on our ward is, pulmonary tuberculosis, p…" at bounding box center [511, 252] width 670 height 81
type textarea "The top 3 most common cases we handle on our ward are, pulmonary tuberculosis, …"
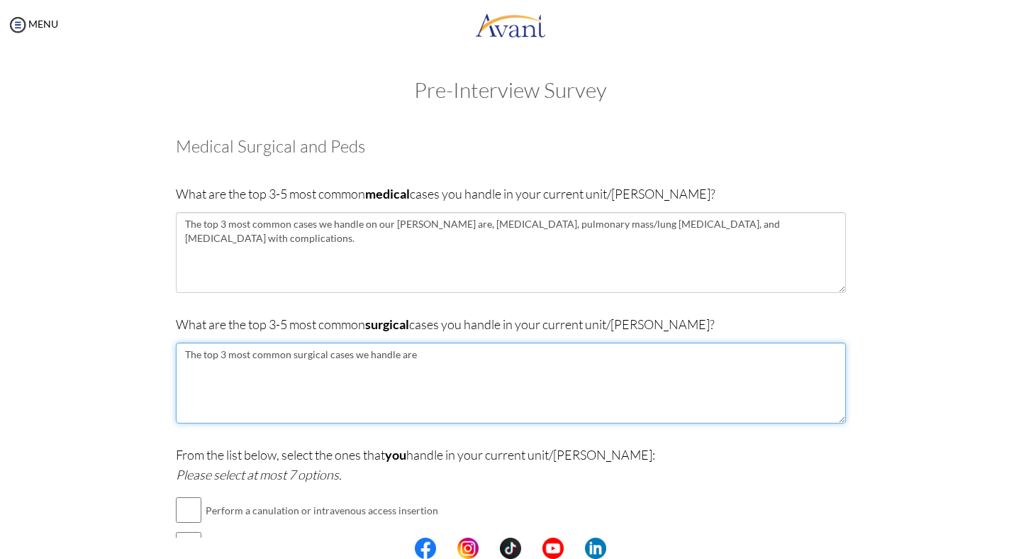
click at [452, 362] on textarea "The top 3 most common surgical cases we handle are" at bounding box center [511, 382] width 670 height 81
type textarea "The top 3 most common surgical cases we handle are;"
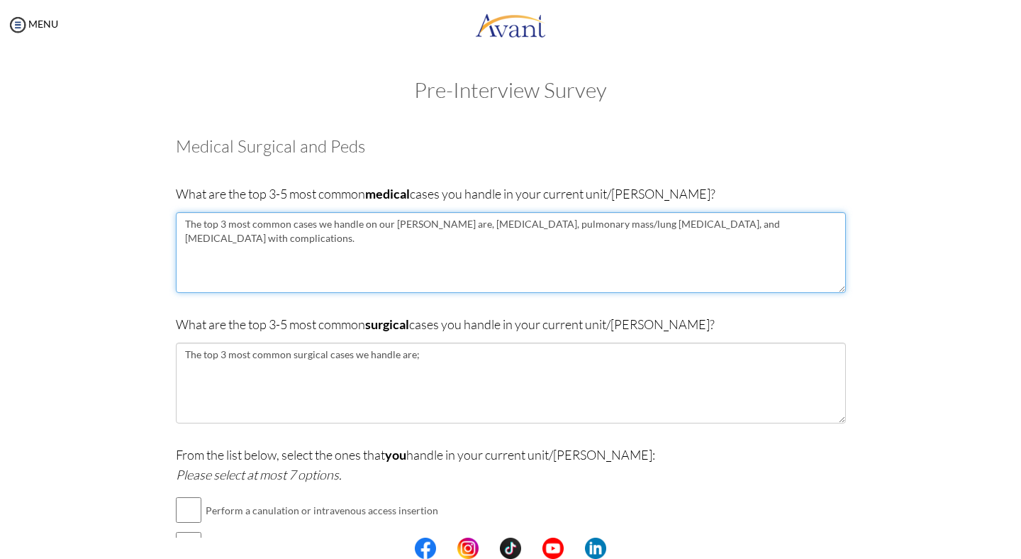
click at [436, 228] on textarea "The top 3 most common cases we handle on our ward are, pulmonary tuberculosis, …" at bounding box center [511, 252] width 670 height 81
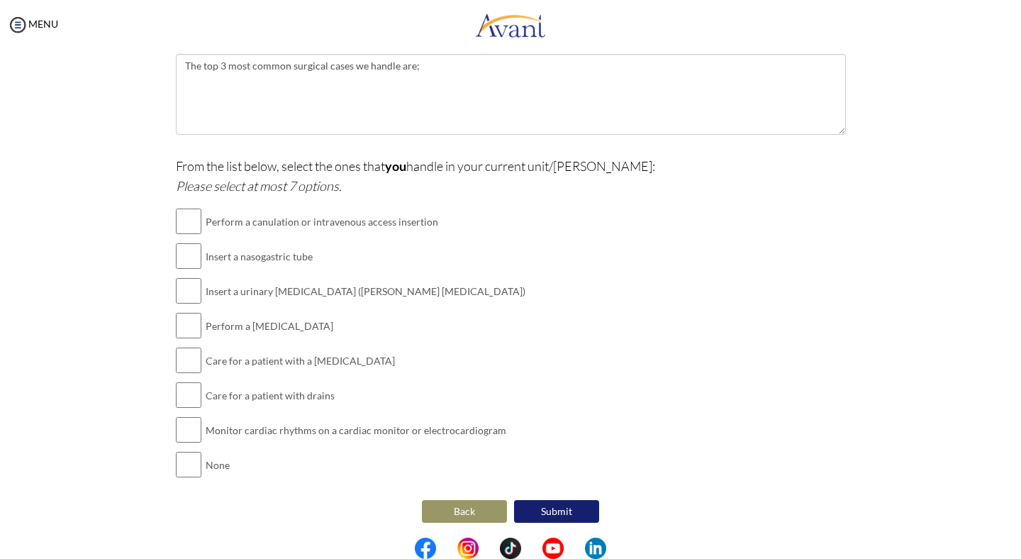
scroll to position [218, 0]
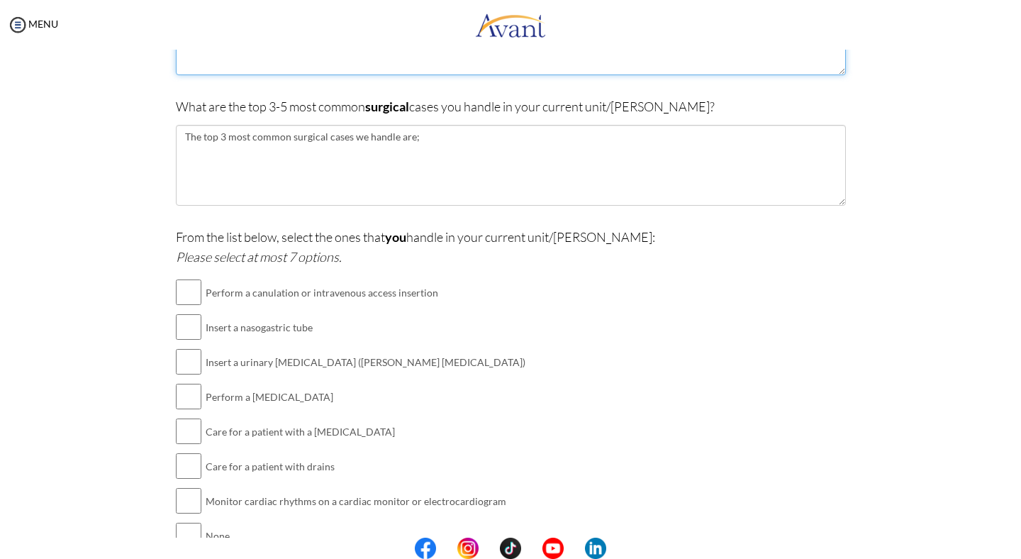
type textarea "The top 3 most common cases we handle on our [PERSON_NAME] are; [MEDICAL_DATA],…"
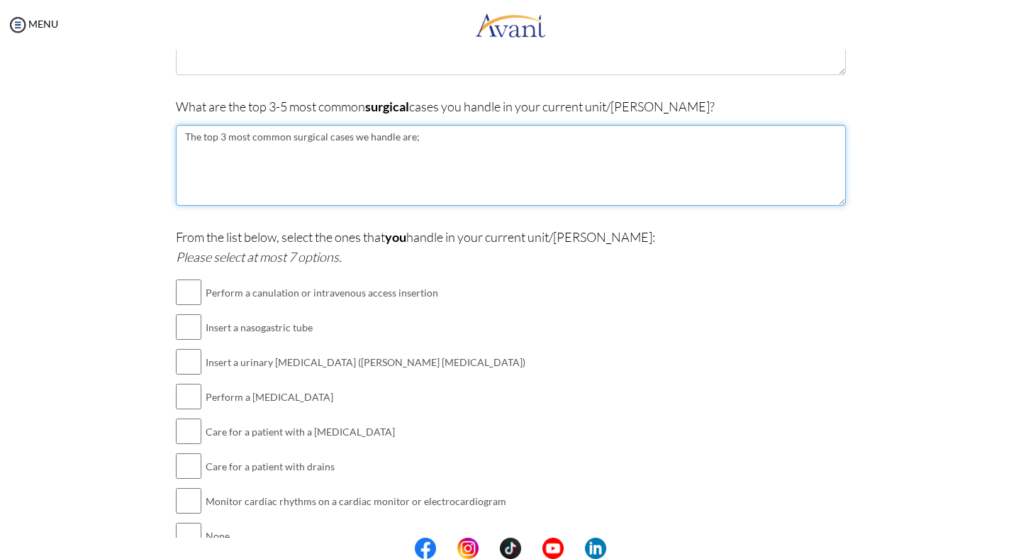
click at [449, 144] on textarea "The top 3 most common surgical cases we handle are;" at bounding box center [511, 165] width 670 height 81
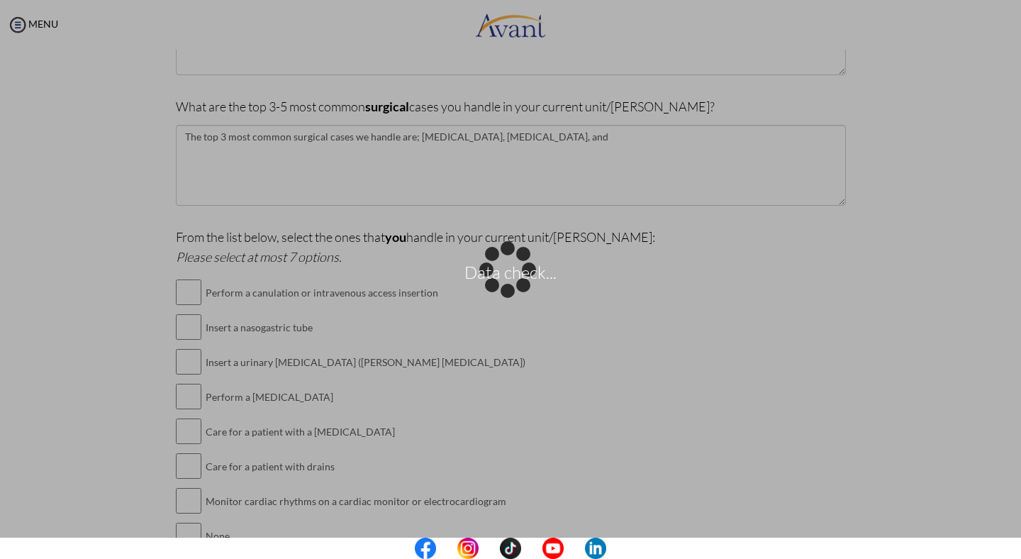
click at [548, 139] on body "Data check... Maintenance break. Please come back in 2 hours. MENU My Status Wh…" at bounding box center [510, 279] width 1021 height 559
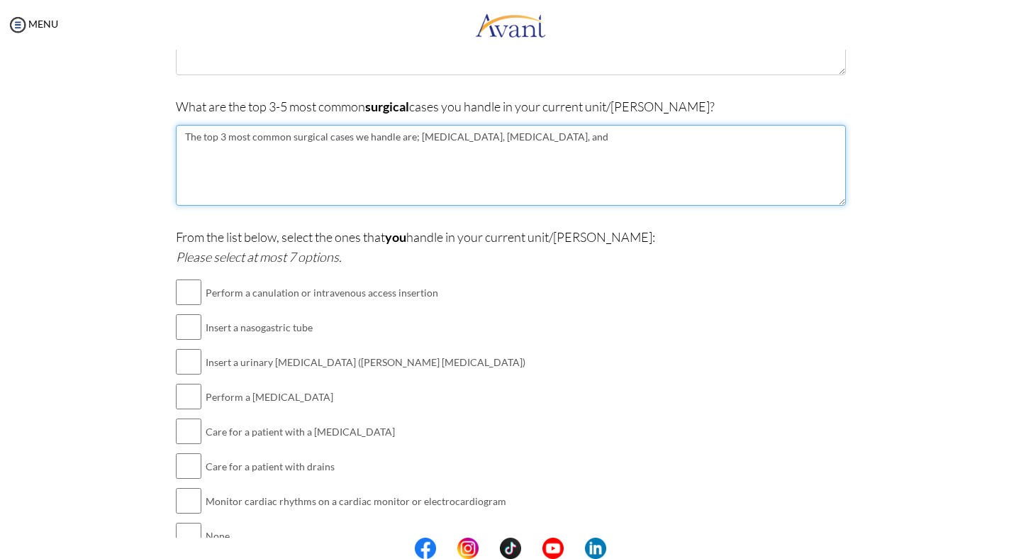
click at [548, 139] on textarea "The top 3 most common surgical cases we handle are; thoracentesis, biopsy, and" at bounding box center [511, 165] width 670 height 81
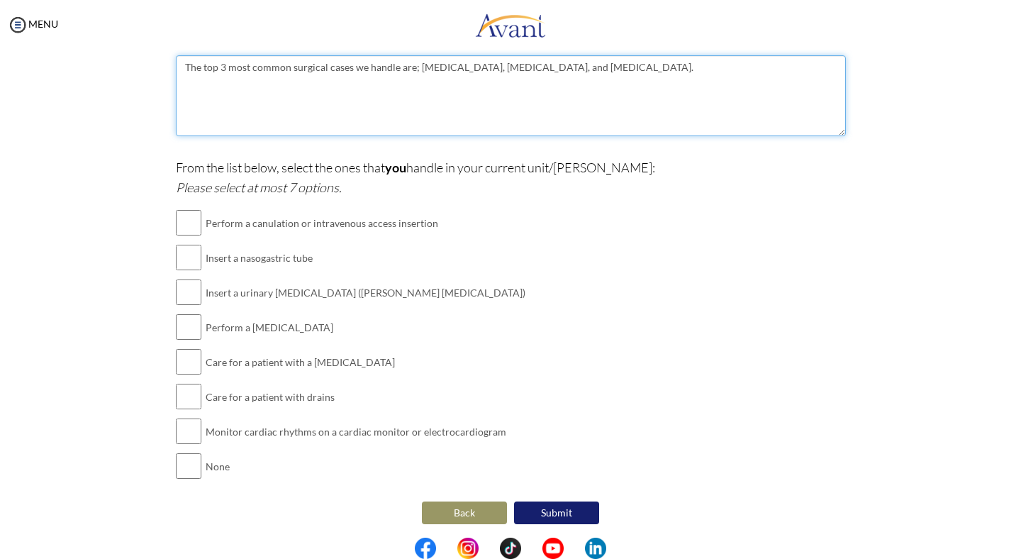
scroll to position [289, 0]
type textarea "The top 3 most common surgical cases we handle are; [MEDICAL_DATA], [MEDICAL_DA…"
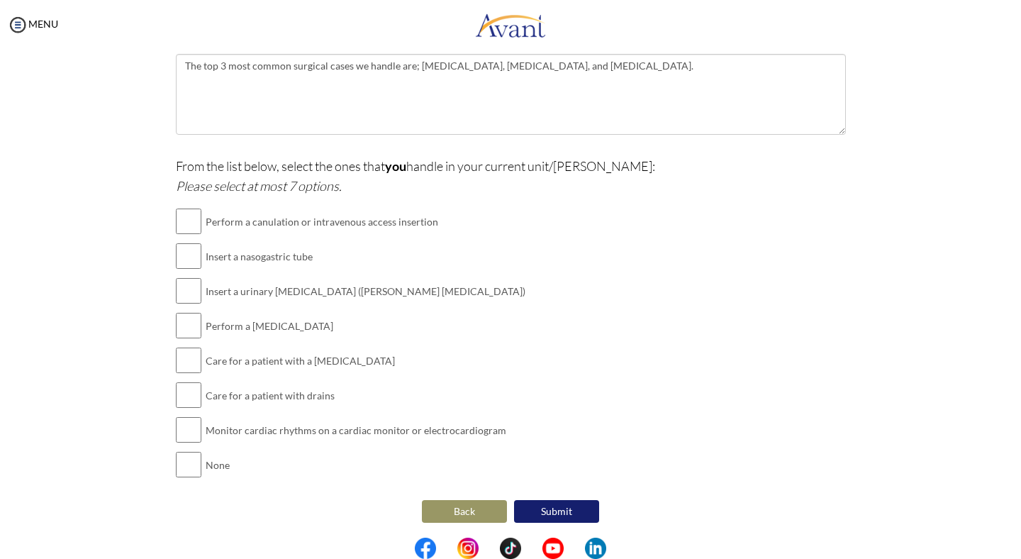
click at [307, 227] on td "Perform a canulation or intravenous access insertion" at bounding box center [366, 221] width 320 height 35
click at [266, 265] on td "Insert a nasogastric tube" at bounding box center [366, 256] width 320 height 35
click at [190, 225] on input "checkbox" at bounding box center [189, 221] width 26 height 28
checkbox input "true"
click at [192, 271] on td at bounding box center [189, 256] width 26 height 35
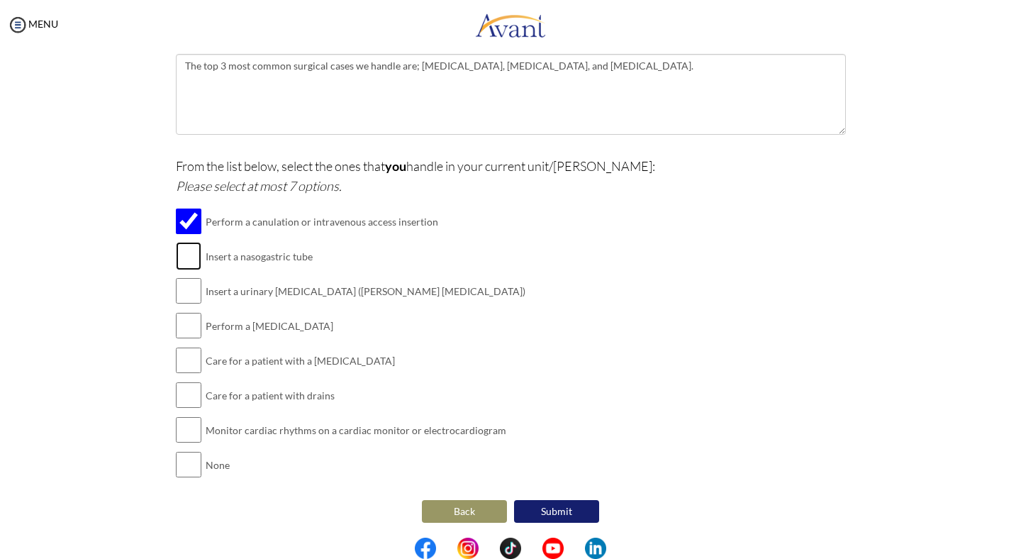
click at [191, 260] on input "checkbox" at bounding box center [189, 256] width 26 height 28
checkbox input "true"
click at [191, 290] on input "checkbox" at bounding box center [189, 290] width 26 height 28
checkbox input "true"
click at [187, 320] on input "checkbox" at bounding box center [189, 325] width 26 height 28
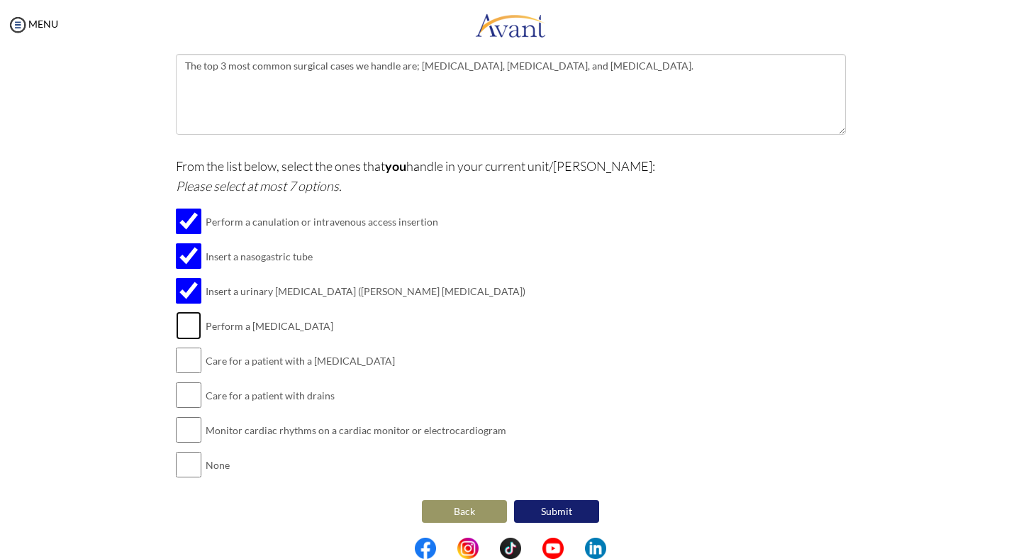
checkbox input "true"
click at [187, 354] on input "checkbox" at bounding box center [189, 360] width 26 height 28
checkbox input "true"
click at [186, 394] on input "checkbox" at bounding box center [189, 395] width 26 height 28
checkbox input "true"
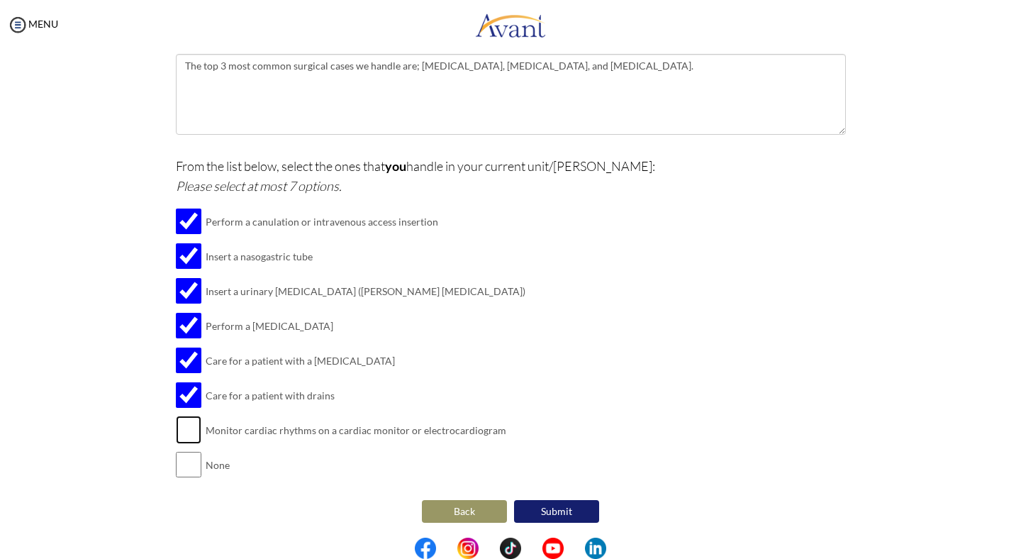
click at [188, 425] on input "checkbox" at bounding box center [189, 429] width 26 height 28
checkbox input "true"
click at [184, 459] on input "checkbox" at bounding box center [189, 464] width 26 height 28
checkbox input "false"
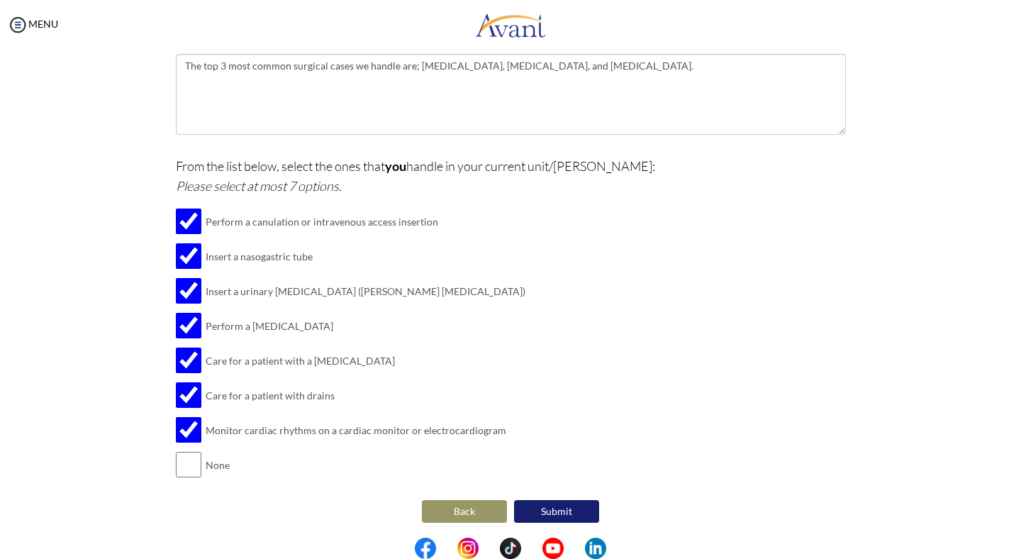
click at [558, 506] on button "Submit" at bounding box center [556, 511] width 85 height 23
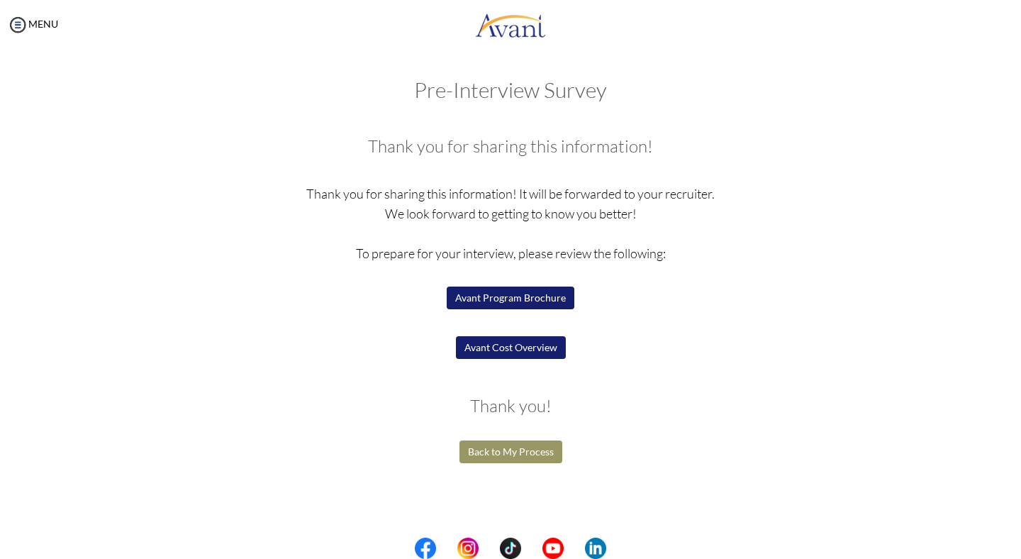
click at [531, 301] on button "Avant Program Brochure" at bounding box center [511, 297] width 128 height 23
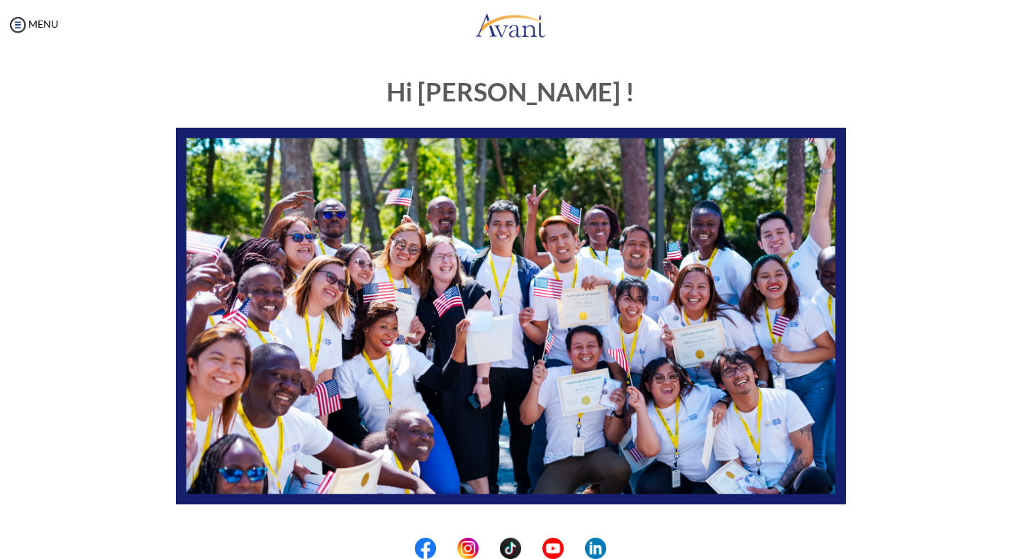
scroll to position [229, 0]
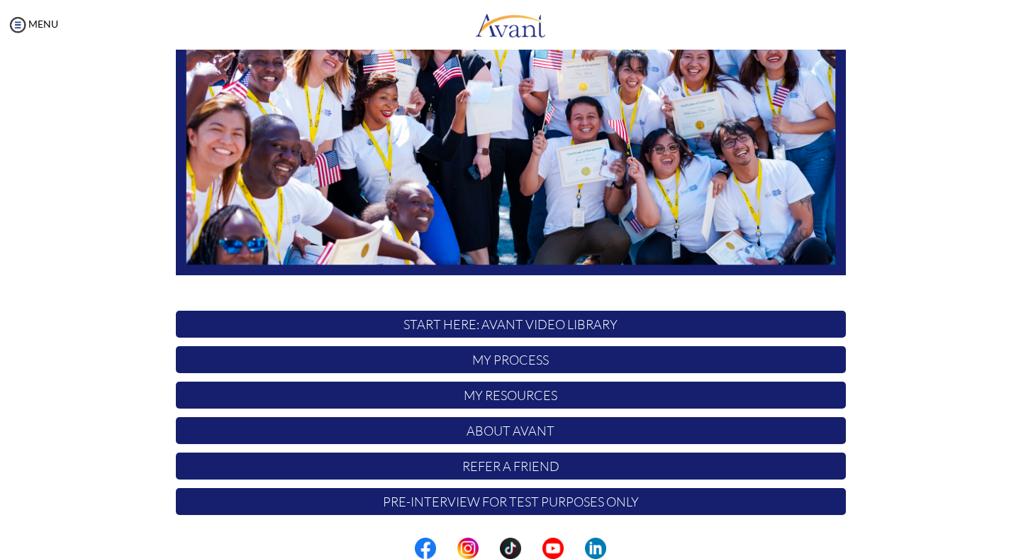
click at [581, 357] on p "My Process" at bounding box center [511, 359] width 670 height 27
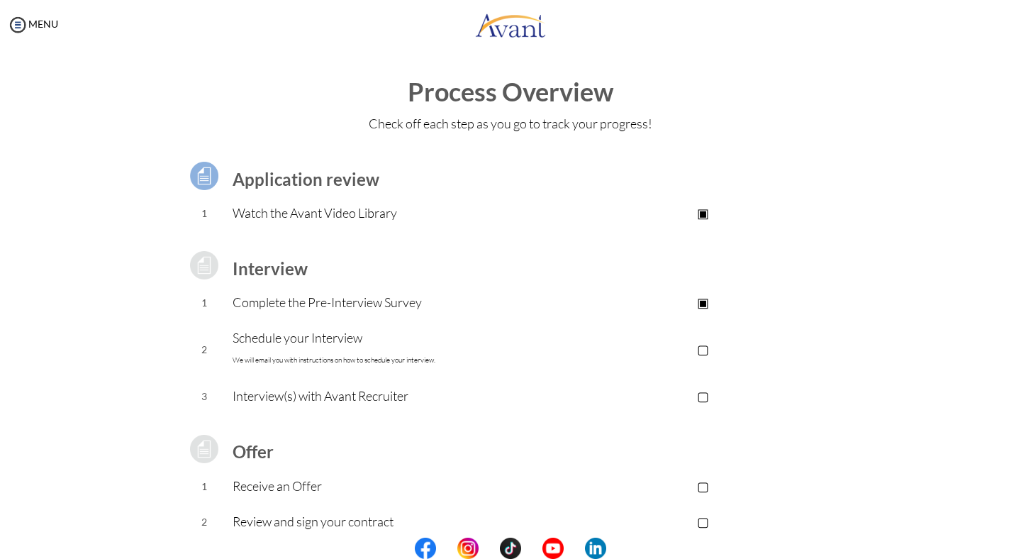
click at [708, 353] on p "▢" at bounding box center [703, 349] width 284 height 20
click at [706, 393] on p "▢" at bounding box center [703, 396] width 284 height 20
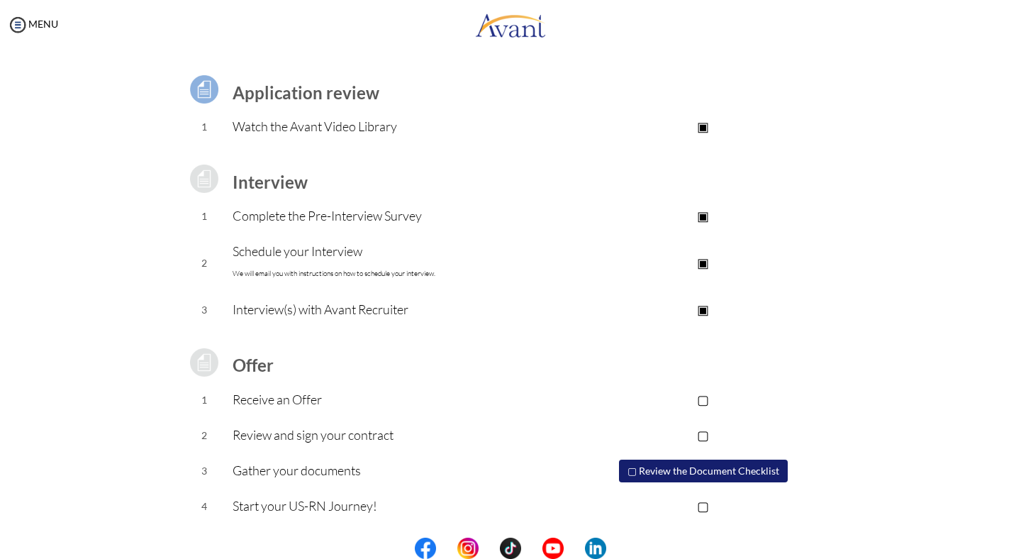
click at [300, 255] on p "Schedule your Interview We will email you with instructions on how to schedule …" at bounding box center [397, 262] width 328 height 43
click at [710, 401] on p "▢" at bounding box center [703, 399] width 284 height 20
click at [703, 435] on p "▢" at bounding box center [703, 435] width 284 height 20
click at [710, 501] on p "▢" at bounding box center [703, 506] width 284 height 20
click at [706, 257] on p "▣" at bounding box center [703, 262] width 284 height 20
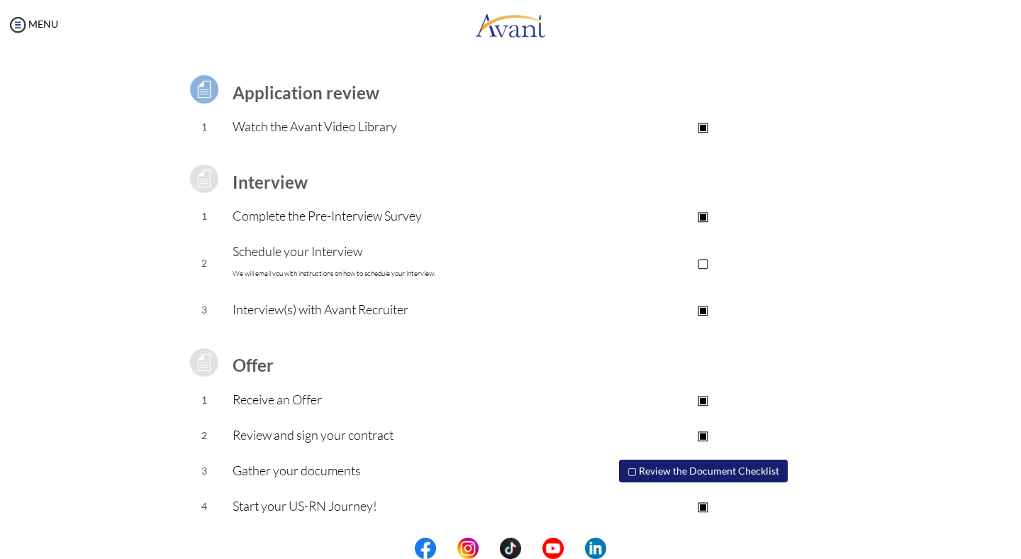
click at [706, 301] on p "▣" at bounding box center [703, 309] width 284 height 20
click at [706, 267] on p "▢" at bounding box center [703, 262] width 284 height 20
click at [712, 398] on p "▣" at bounding box center [703, 399] width 284 height 20
click at [703, 439] on p "▣" at bounding box center [703, 435] width 284 height 20
click at [705, 500] on p "▣" at bounding box center [703, 506] width 284 height 20
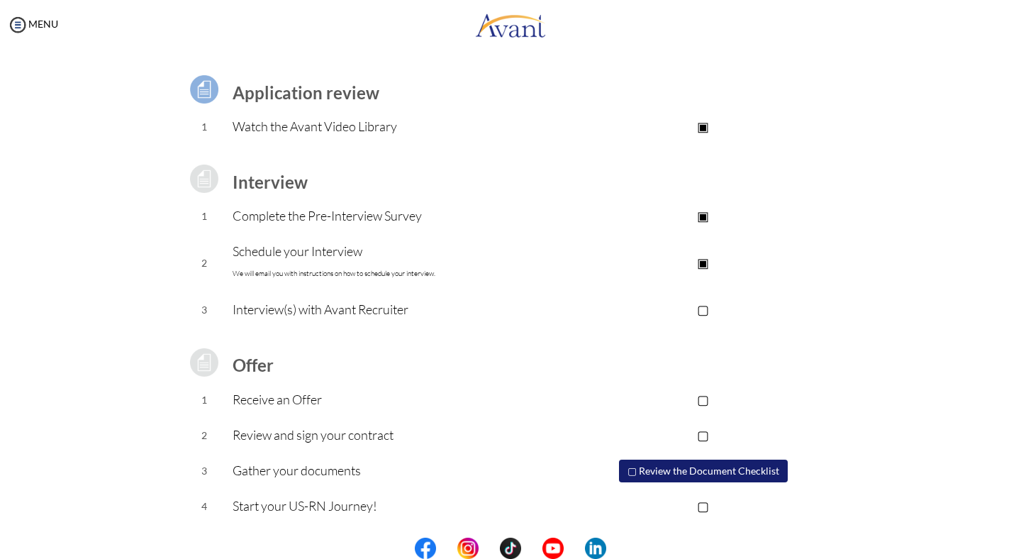
click at [695, 471] on button "▢ Review the Document Checklist" at bounding box center [703, 470] width 169 height 23
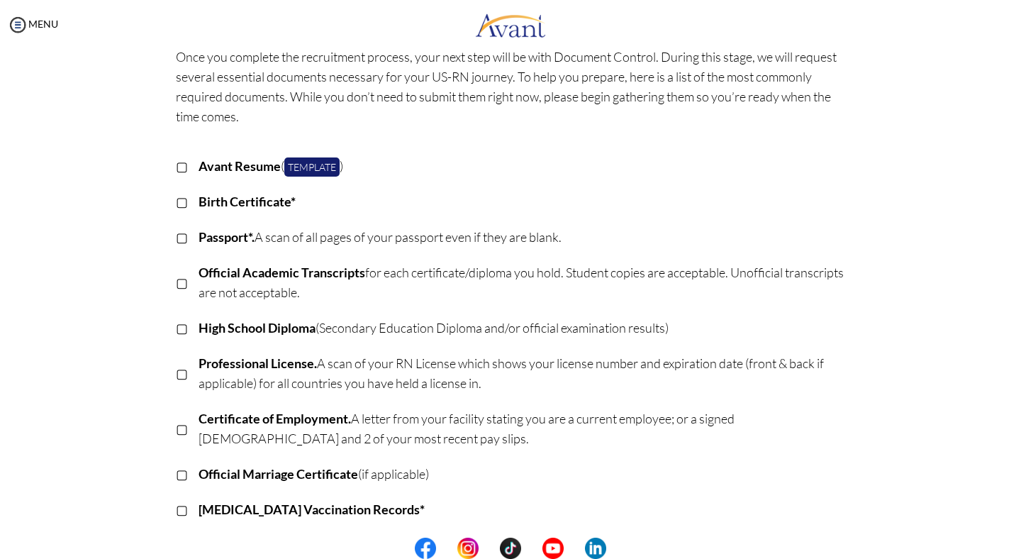
scroll to position [92, 0]
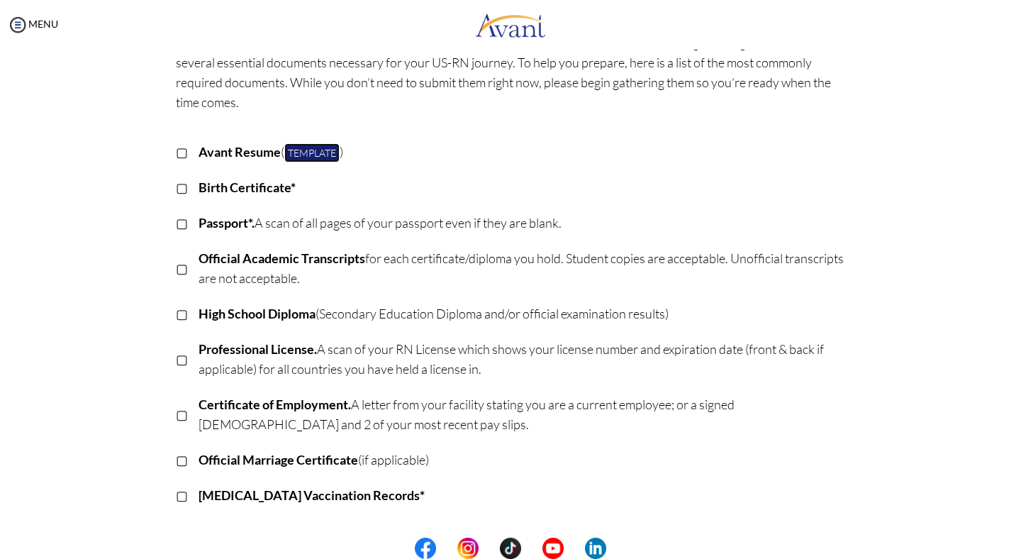
click at [314, 152] on link "Template" at bounding box center [311, 152] width 55 height 19
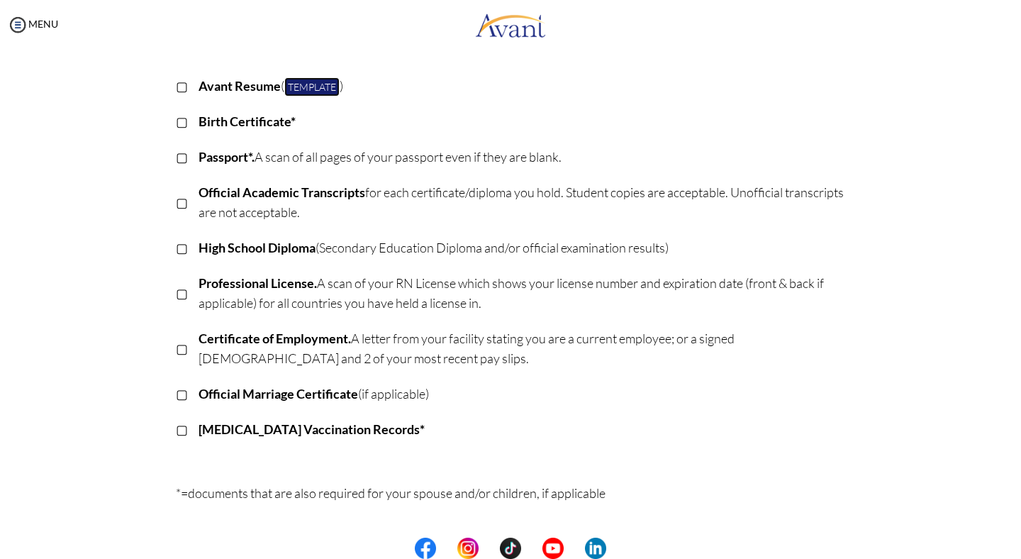
scroll to position [150, 0]
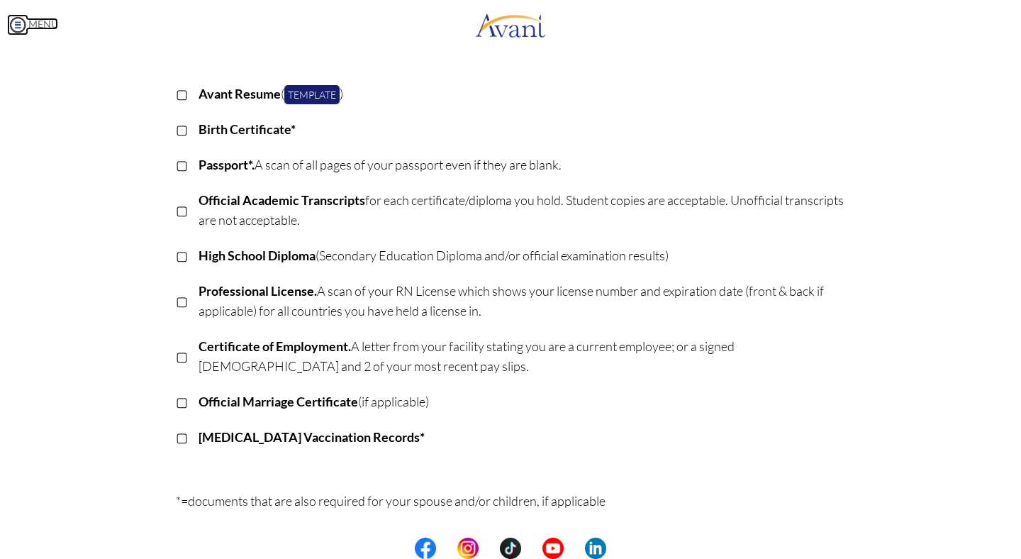
click at [17, 30] on img at bounding box center [17, 24] width 21 height 21
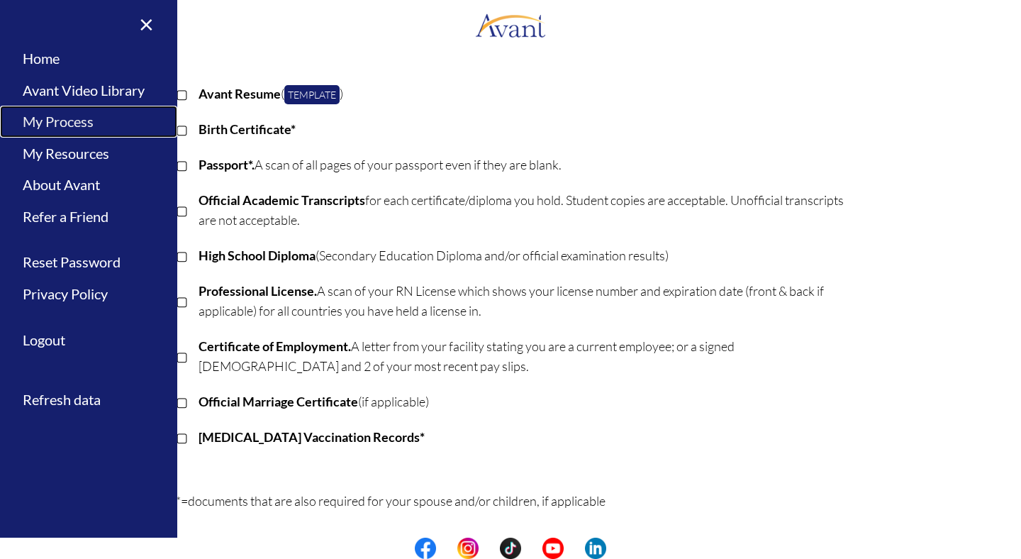
click at [102, 127] on link "My Process" at bounding box center [88, 122] width 177 height 32
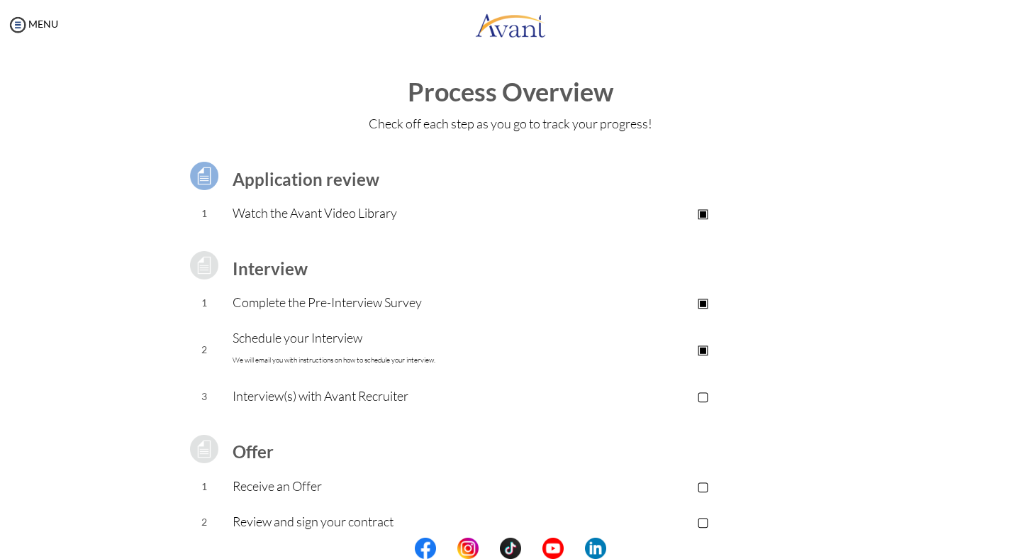
scroll to position [86, 0]
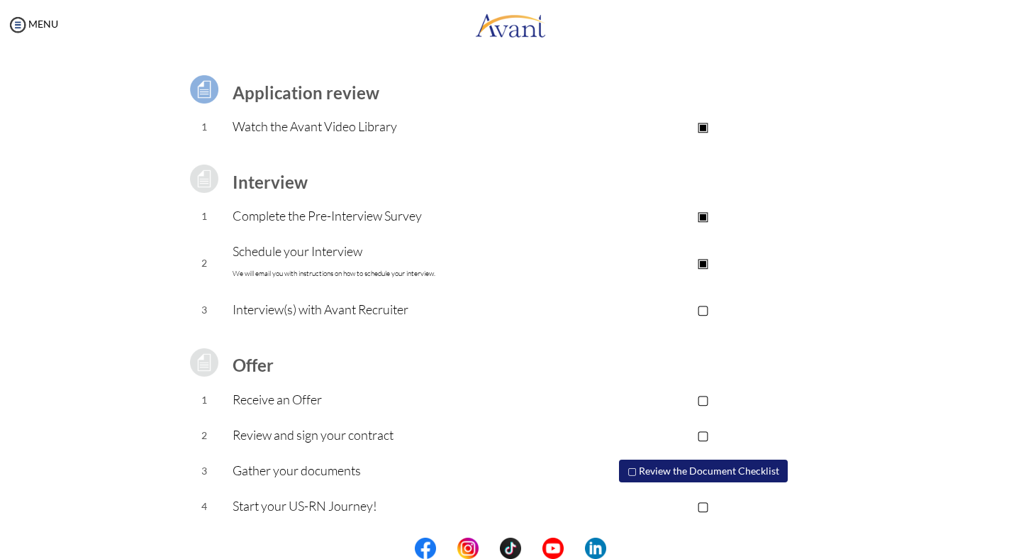
click at [293, 396] on p "Receive an Offer" at bounding box center [397, 399] width 328 height 20
click at [36, 16] on div "MENU" at bounding box center [29, 279] width 58 height 559
click at [15, 21] on img at bounding box center [17, 24] width 21 height 21
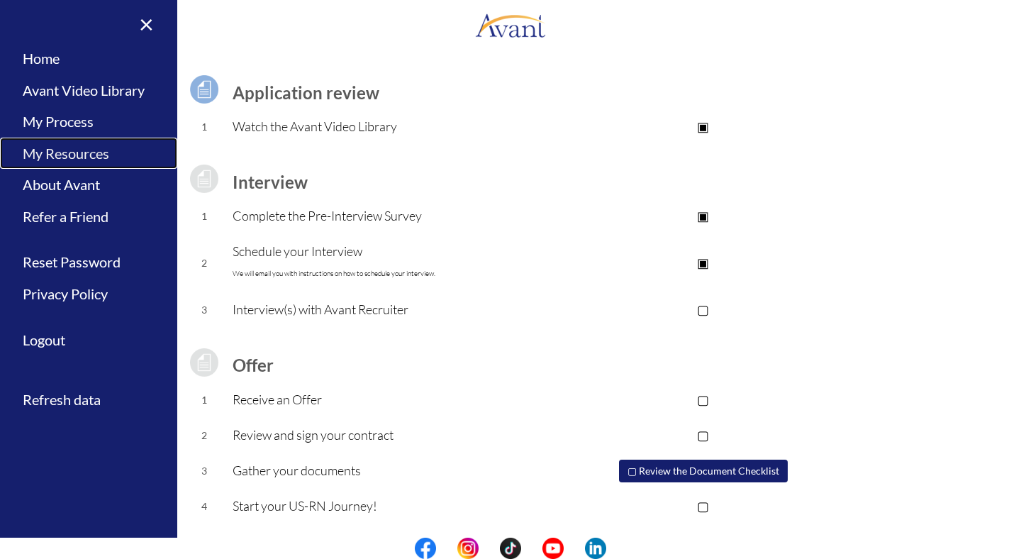
click at [81, 164] on link "My Resources" at bounding box center [88, 154] width 177 height 32
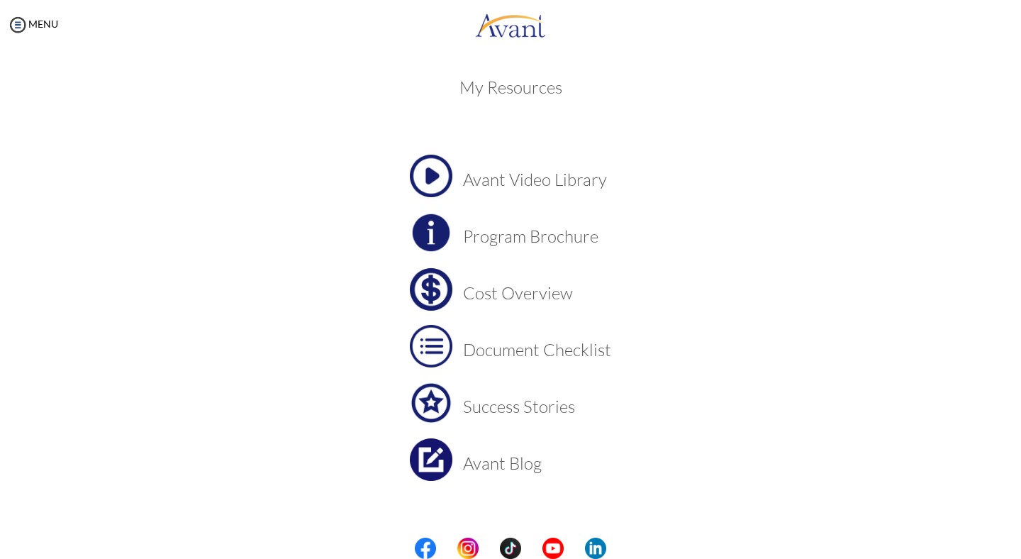
scroll to position [14, 0]
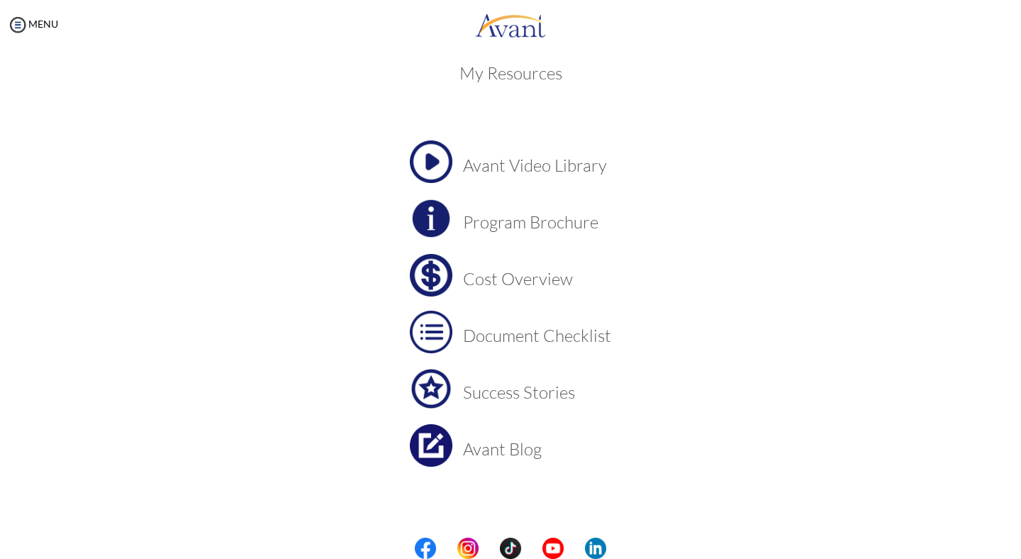
click at [482, 279] on h3 "Cost Overview" at bounding box center [537, 278] width 148 height 18
click at [487, 330] on h3 "Document Checklist" at bounding box center [537, 335] width 148 height 18
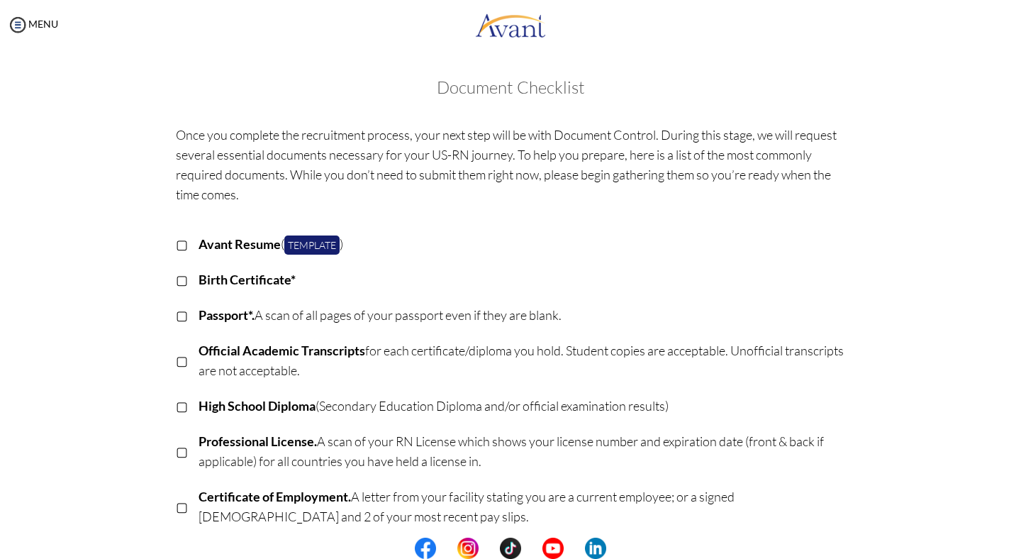
scroll to position [94, 0]
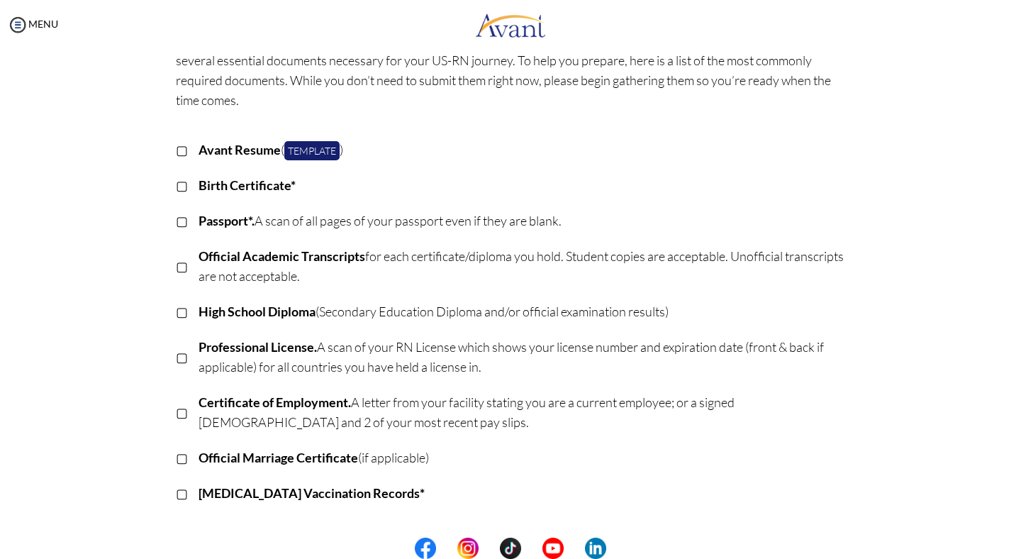
click at [40, 30] on div "MENU" at bounding box center [29, 279] width 58 height 559
click at [38, 22] on link "MENU" at bounding box center [32, 24] width 51 height 12
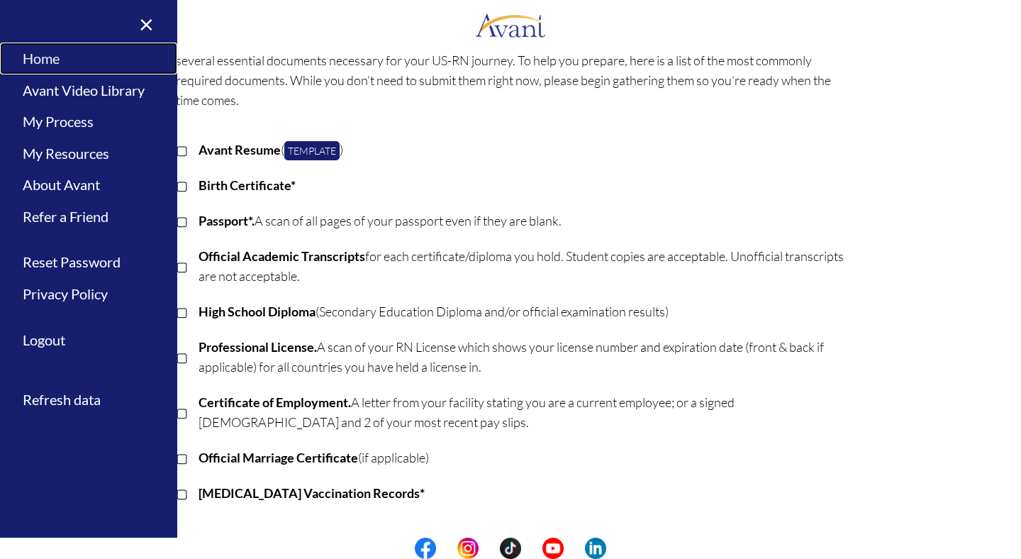
click at [115, 67] on link "Home" at bounding box center [88, 59] width 177 height 32
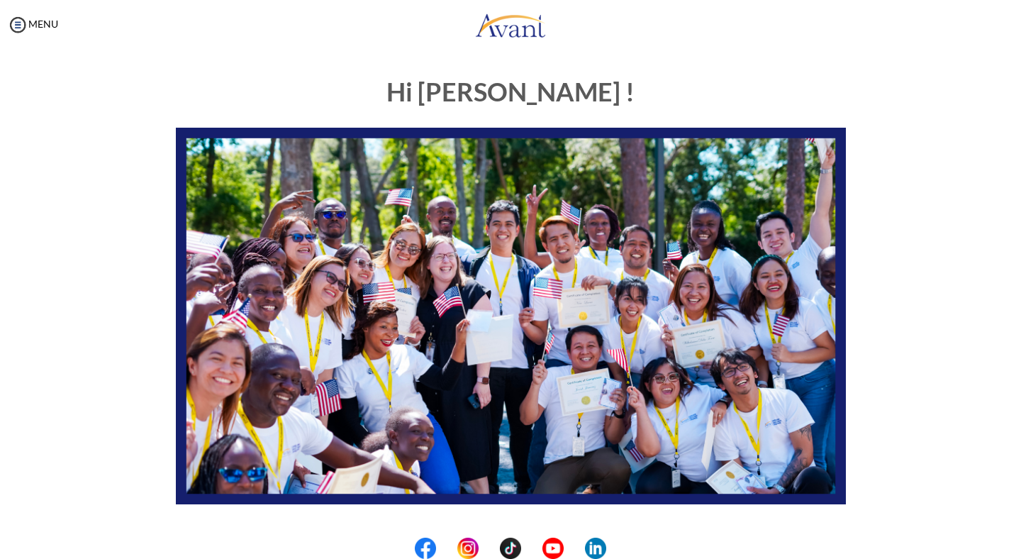
scroll to position [229, 0]
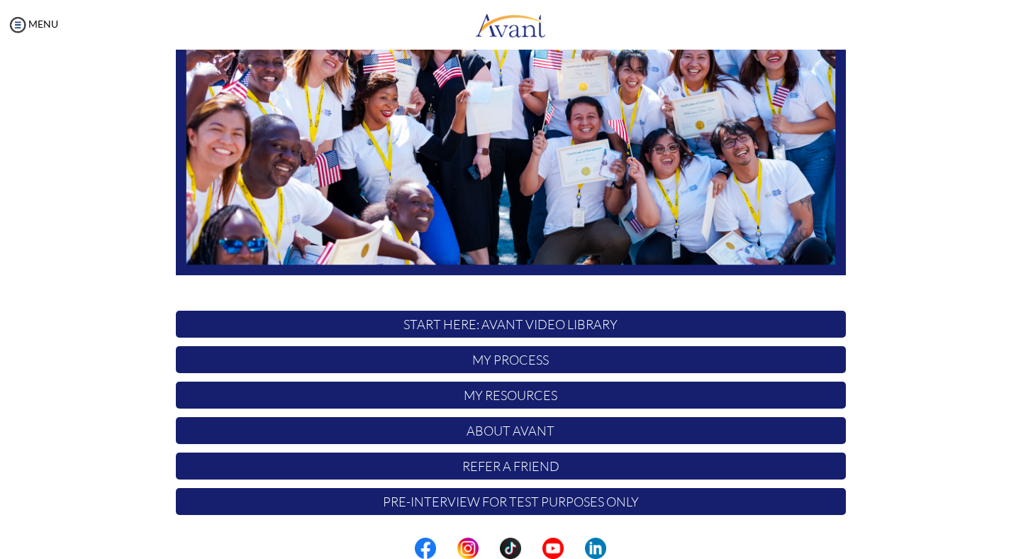
click at [537, 506] on p "Pre-Interview for test purposes only" at bounding box center [511, 501] width 670 height 27
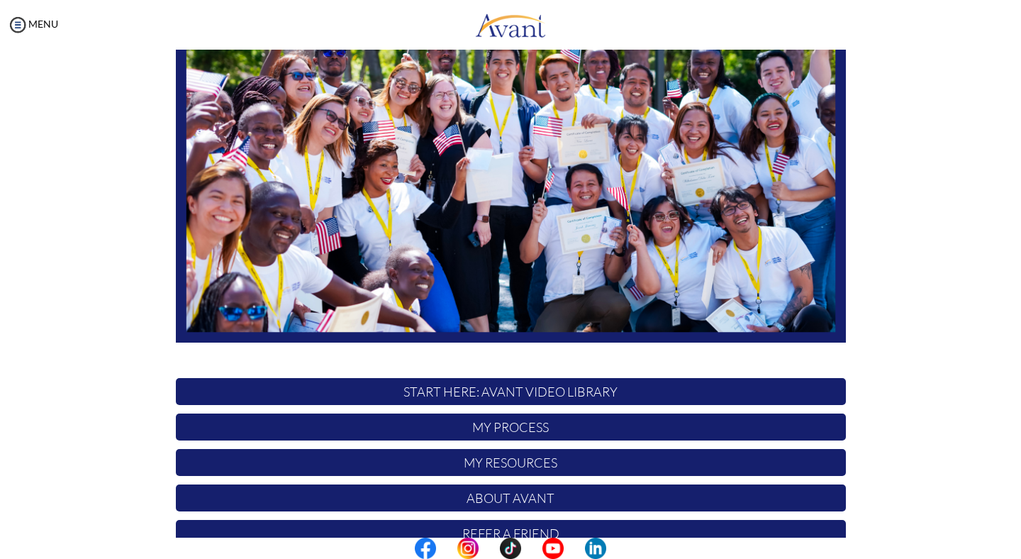
scroll to position [229, 0]
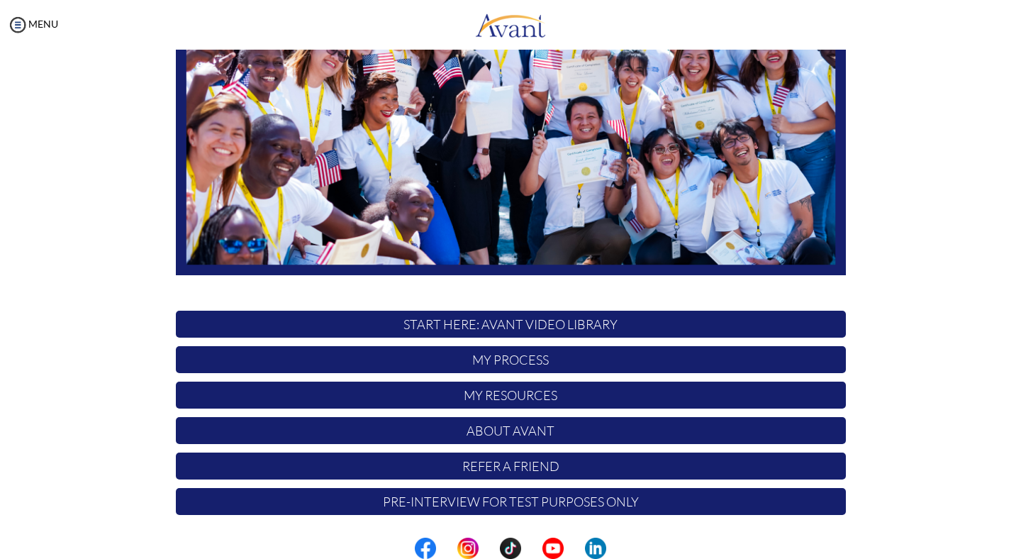
click at [522, 393] on p "My Resources" at bounding box center [511, 394] width 670 height 27
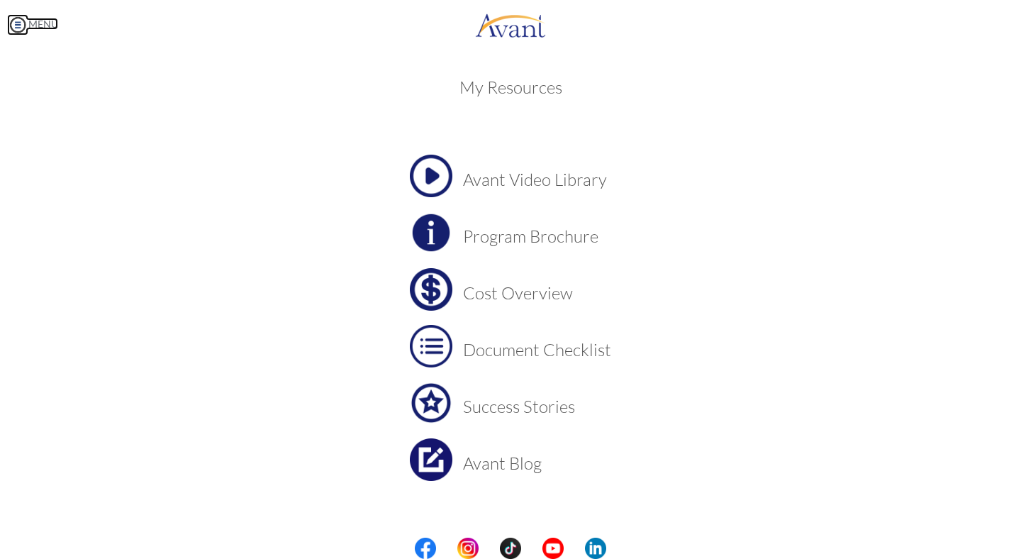
click at [7, 22] on img at bounding box center [17, 24] width 21 height 21
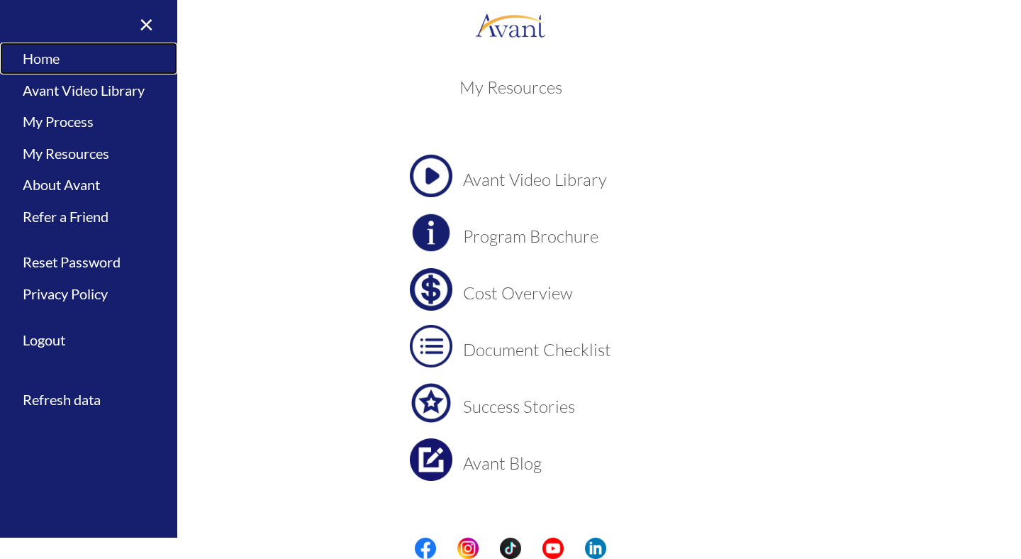
click at [49, 46] on link "Home" at bounding box center [88, 59] width 177 height 32
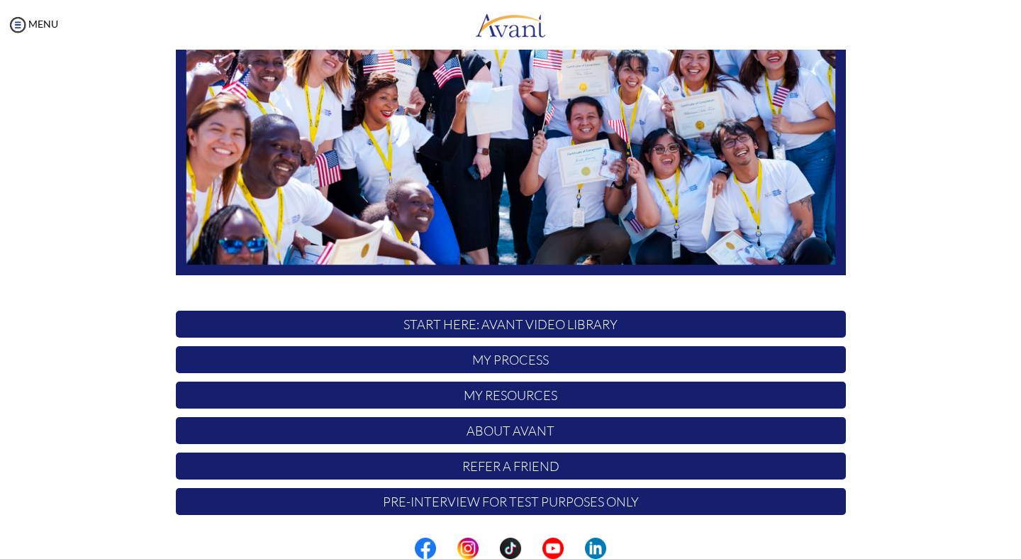
click at [487, 470] on p "Refer a Friend" at bounding box center [511, 465] width 670 height 27
click at [493, 353] on p "My Process" at bounding box center [511, 359] width 670 height 27
